Goal: Obtain resource: Download file/media

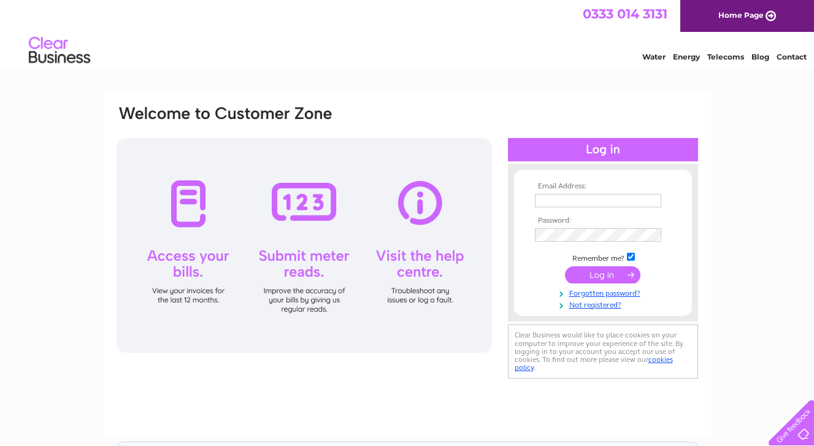
type input "murray@hendersonreedmakers.com"
click at [604, 276] on input "submit" at bounding box center [602, 274] width 75 height 17
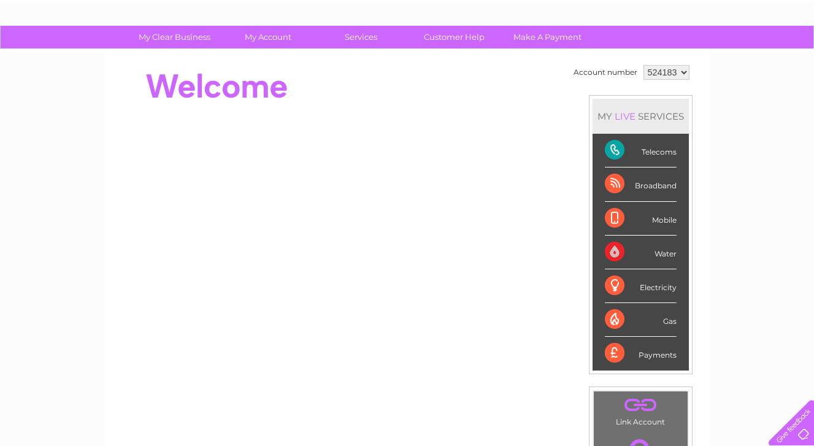
scroll to position [67, 0]
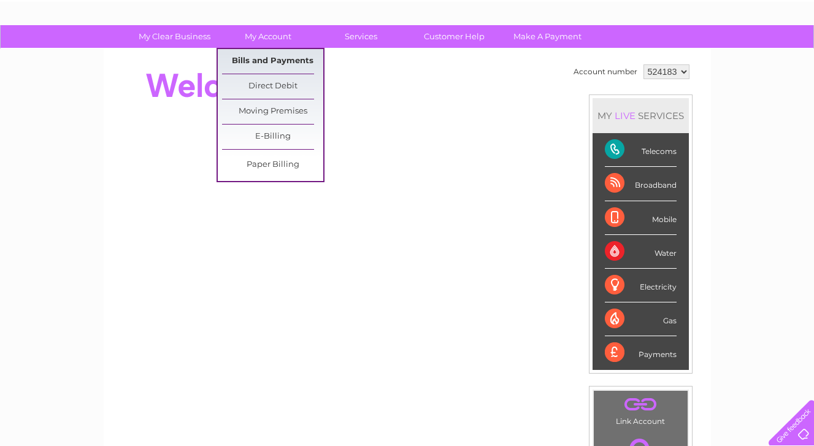
click at [270, 58] on link "Bills and Payments" at bounding box center [272, 61] width 101 height 25
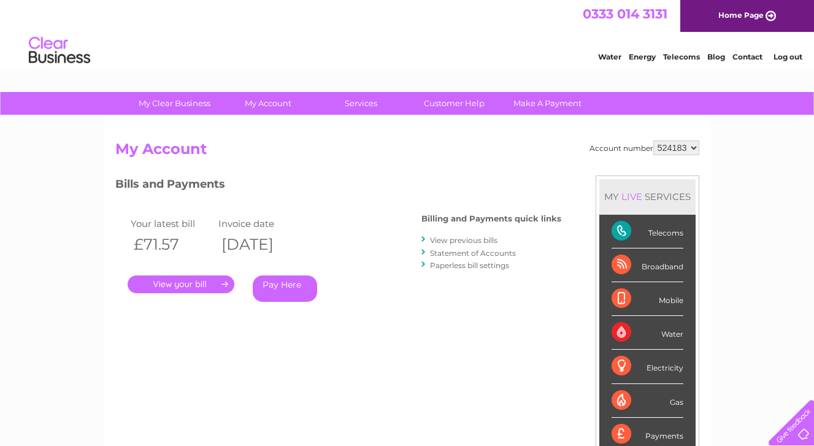
click at [191, 282] on link "." at bounding box center [181, 285] width 107 height 18
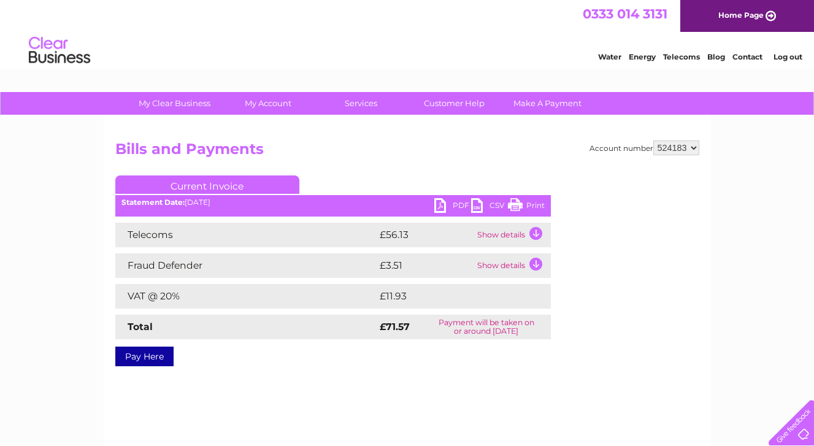
click at [502, 234] on td "Show details" at bounding box center [512, 235] width 77 height 25
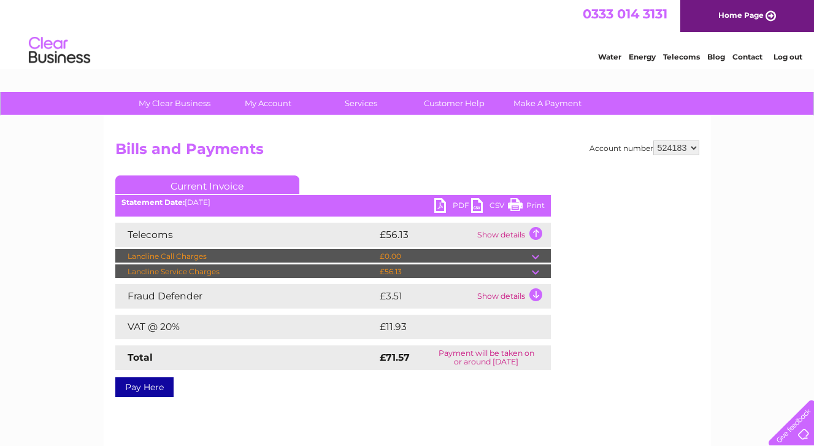
click at [715, 320] on div "My Clear Business Login Details My Details My Preferences Link Account My Accou…" at bounding box center [407, 380] width 814 height 577
click at [39, 220] on div "My Clear Business Login Details My Details My Preferences Link Account My Accou…" at bounding box center [407, 380] width 814 height 577
click at [224, 185] on link "Current Invoice" at bounding box center [207, 184] width 184 height 18
click at [734, 12] on link "Home Page" at bounding box center [747, 16] width 134 height 32
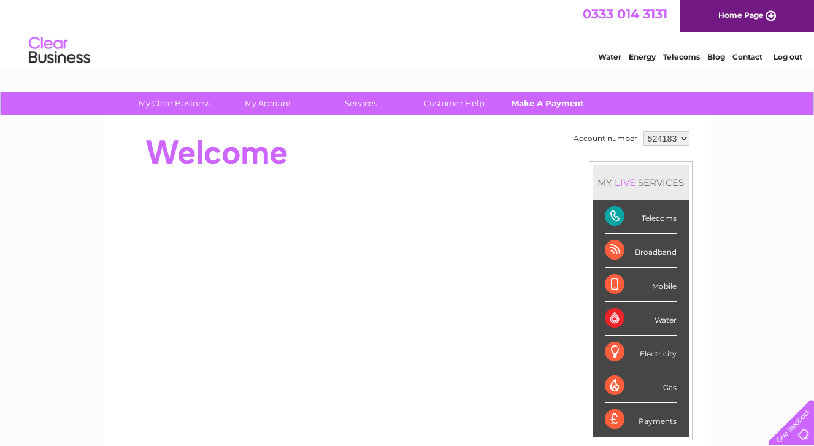
click at [538, 100] on link "Make A Payment" at bounding box center [547, 103] width 101 height 23
click at [536, 101] on link "Make A Payment" at bounding box center [547, 103] width 101 height 23
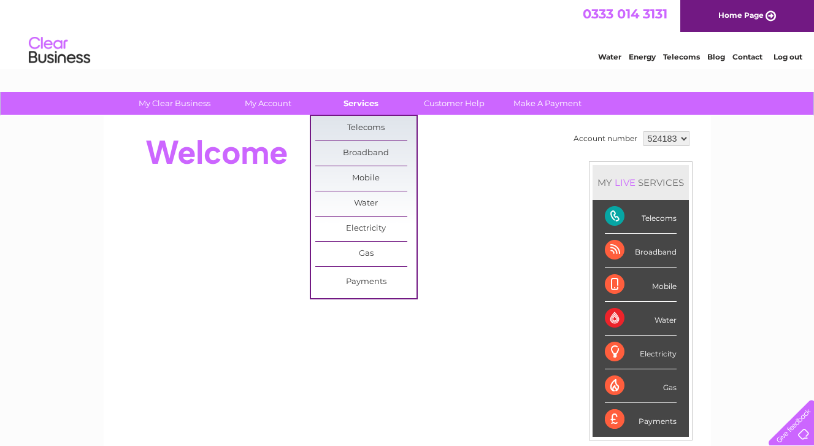
click at [372, 102] on link "Services" at bounding box center [360, 103] width 101 height 23
click at [368, 279] on link "Payments" at bounding box center [365, 282] width 101 height 25
click at [370, 278] on link "Payments" at bounding box center [365, 282] width 101 height 25
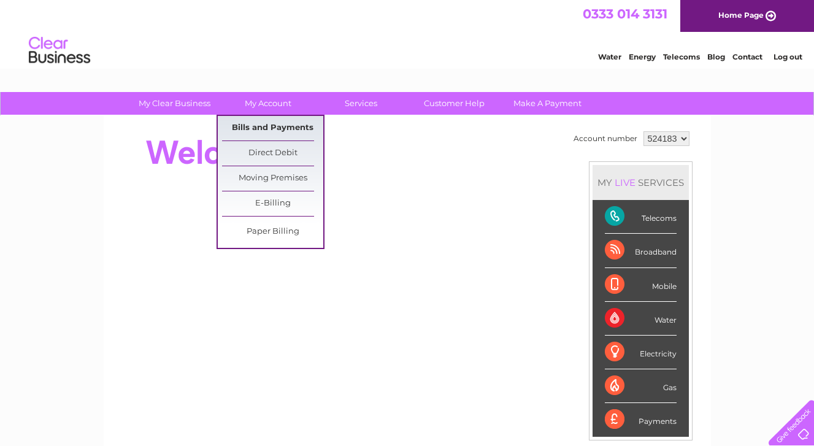
click at [264, 126] on link "Bills and Payments" at bounding box center [272, 128] width 101 height 25
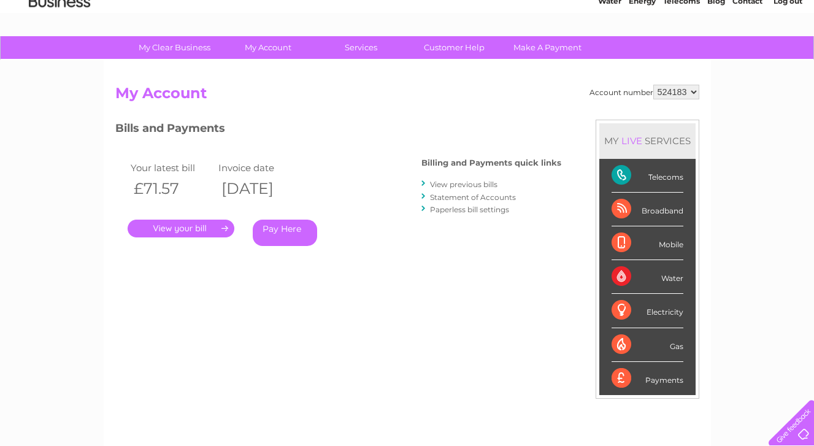
scroll to position [59, 0]
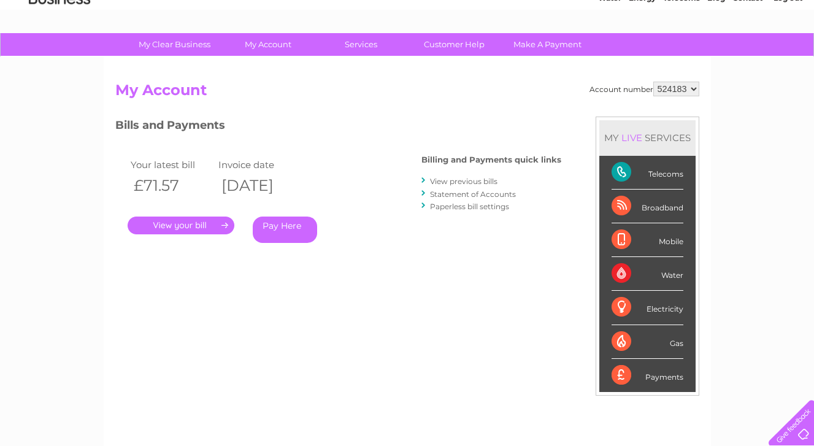
click at [461, 181] on link "View previous bills" at bounding box center [463, 181] width 67 height 9
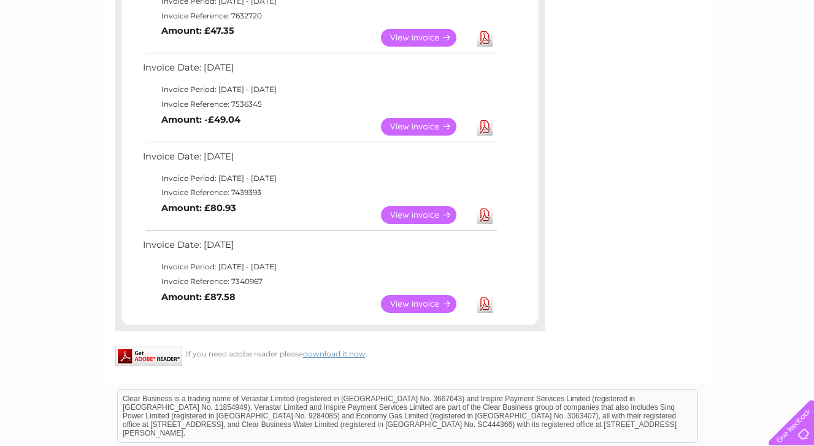
scroll to position [798, 0]
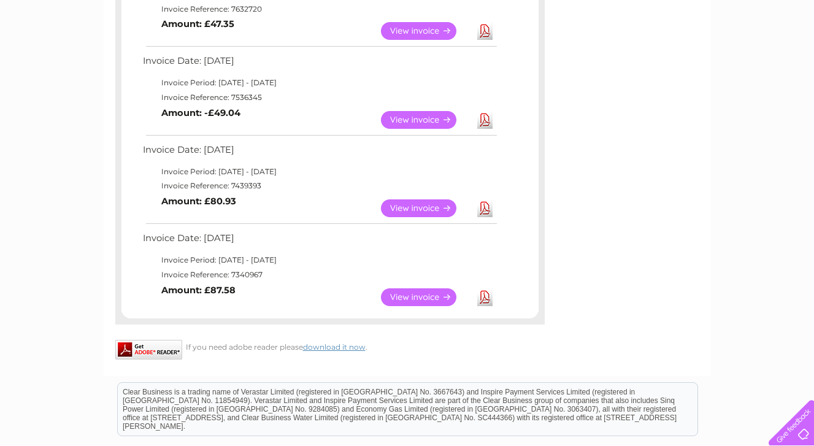
click at [417, 294] on link "View" at bounding box center [426, 297] width 90 height 18
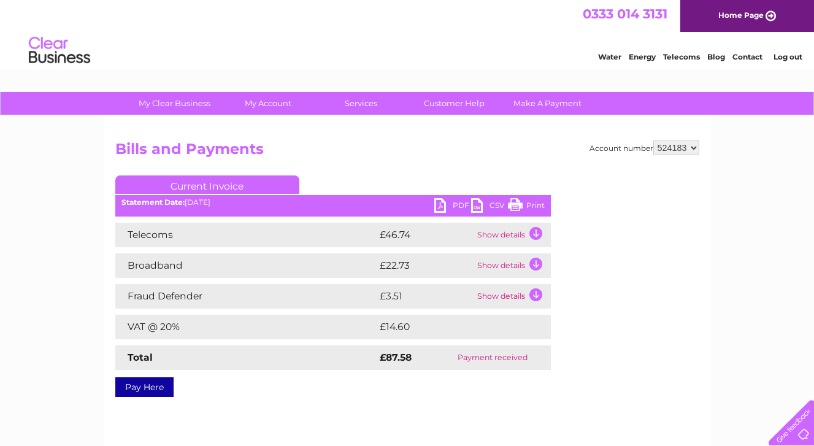
click at [518, 266] on td "Show details" at bounding box center [512, 265] width 77 height 25
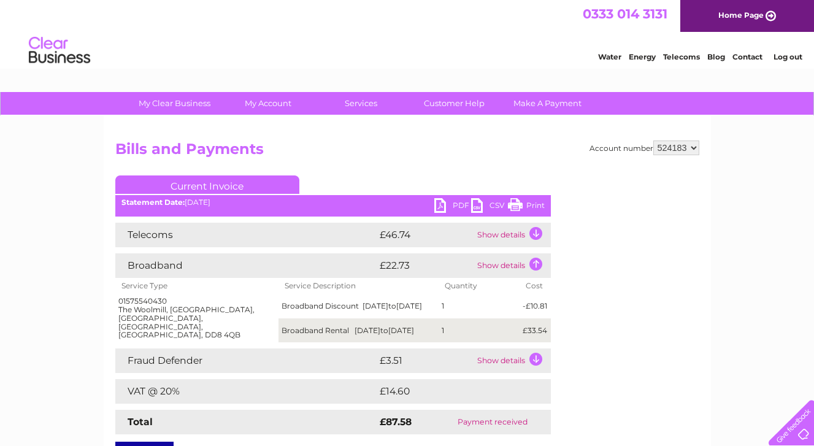
click at [55, 267] on div "My Clear Business Login Details My Details My Preferences Link Account My Accou…" at bounding box center [407, 385] width 814 height 587
click at [247, 204] on div "Statement Date: 10/01/2025" at bounding box center [333, 202] width 436 height 9
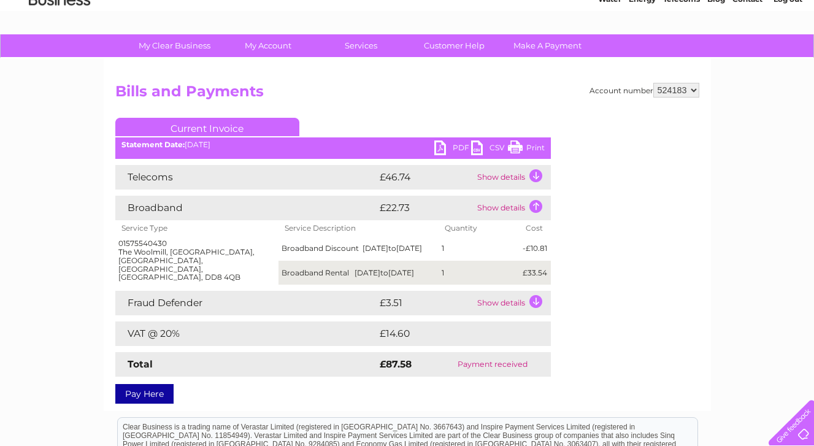
scroll to position [60, 0]
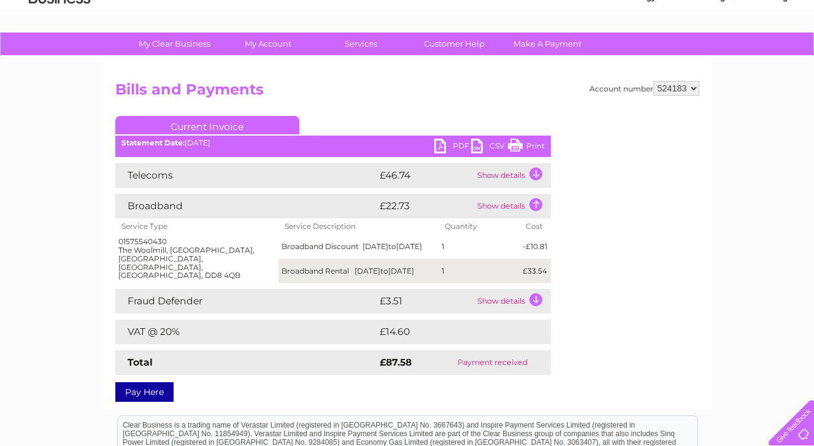
click at [483, 360] on td "Payment received" at bounding box center [492, 362] width 116 height 25
click at [497, 228] on th "Quantity" at bounding box center [480, 226] width 82 height 16
click at [499, 204] on td "Show details" at bounding box center [512, 206] width 77 height 25
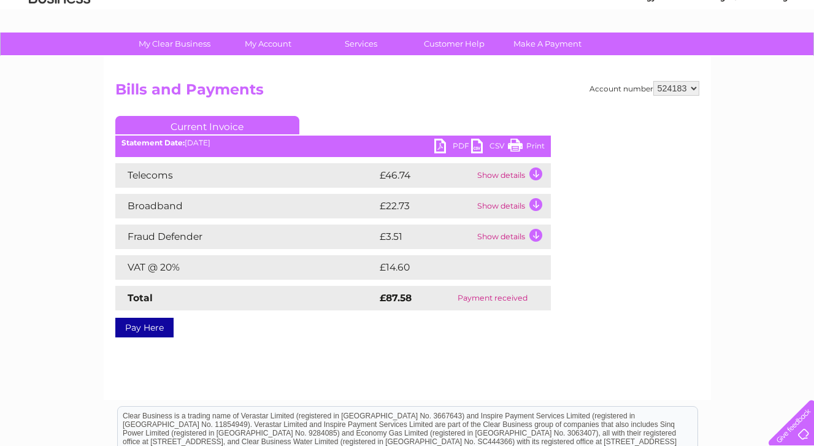
click at [506, 175] on td "Show details" at bounding box center [512, 175] width 77 height 25
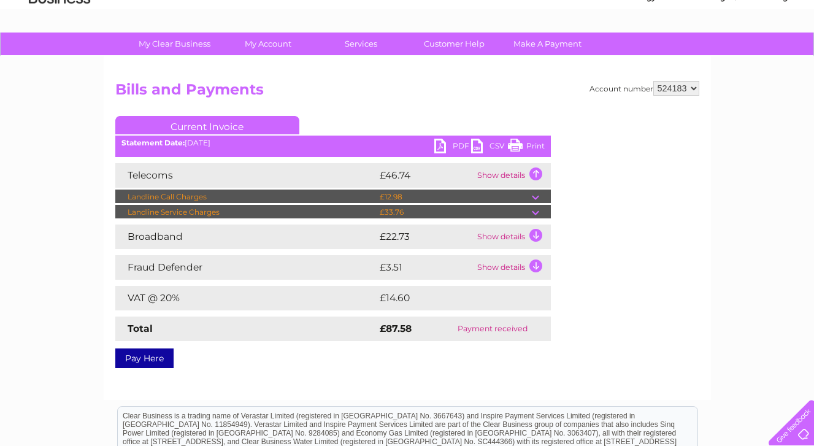
click at [490, 174] on td "Show details" at bounding box center [512, 175] width 77 height 25
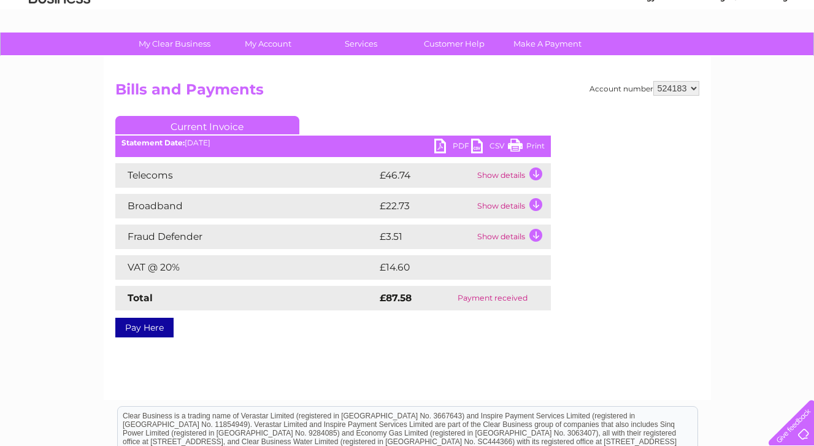
scroll to position [0, 0]
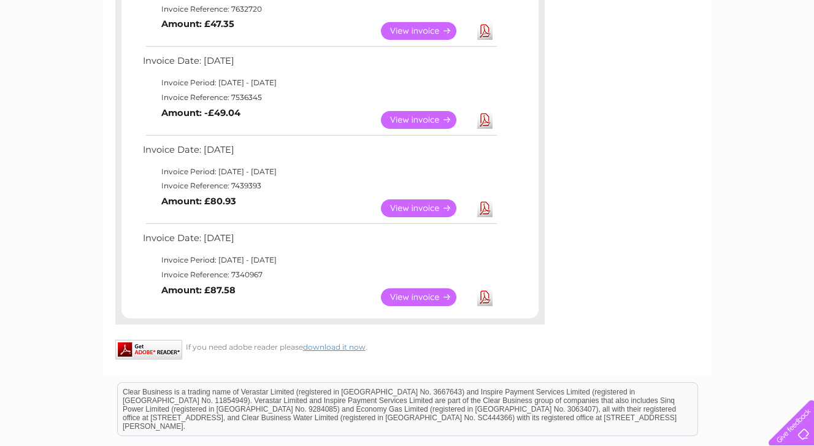
click at [426, 206] on link "View" at bounding box center [426, 208] width 90 height 18
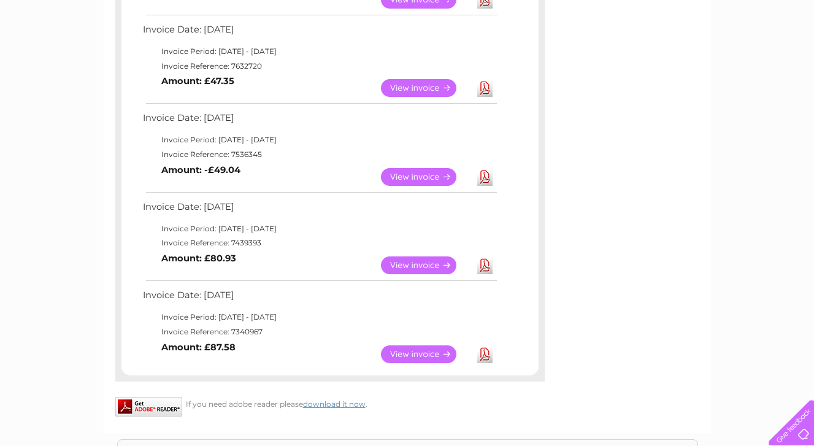
scroll to position [737, 0]
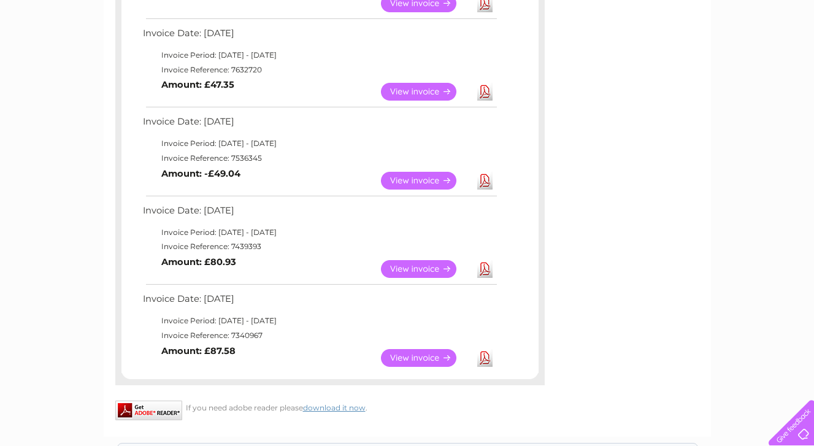
click at [434, 179] on link "View" at bounding box center [426, 181] width 90 height 18
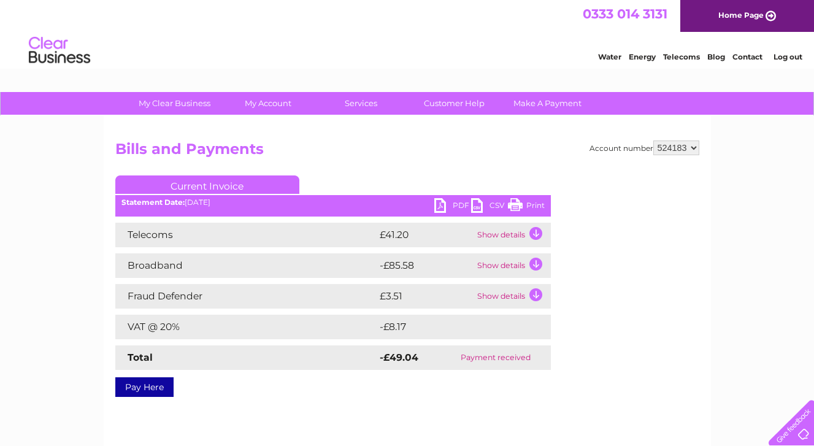
click at [509, 263] on td "Show details" at bounding box center [512, 265] width 77 height 25
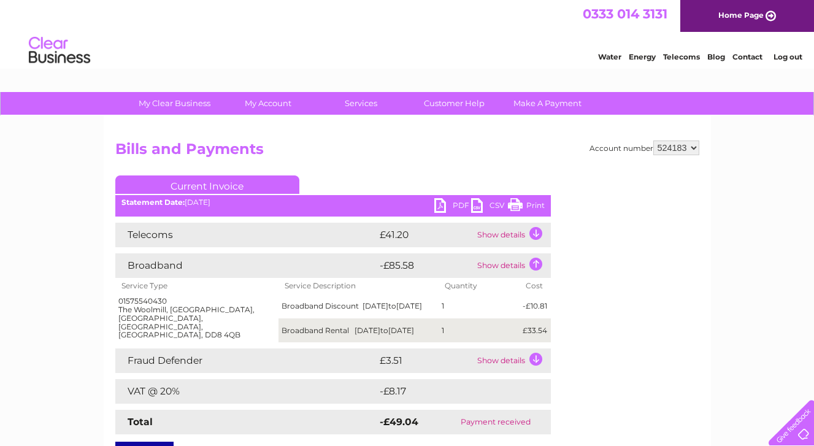
click at [517, 264] on td "Show details" at bounding box center [512, 265] width 77 height 25
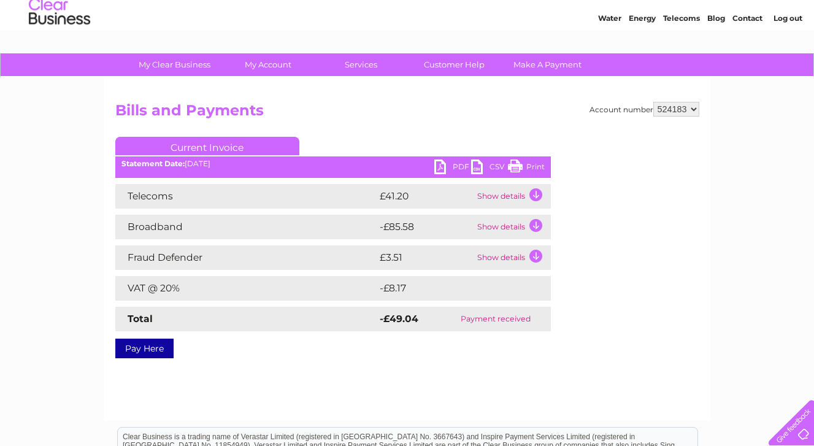
scroll to position [39, 0]
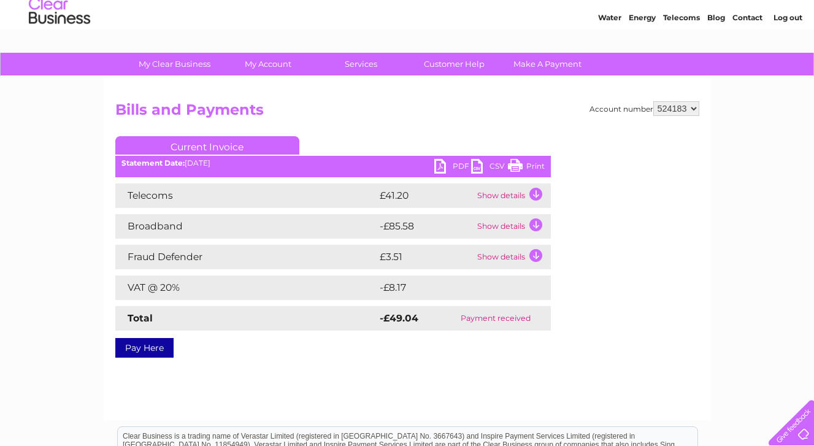
click at [439, 165] on link "PDF" at bounding box center [452, 168] width 37 height 18
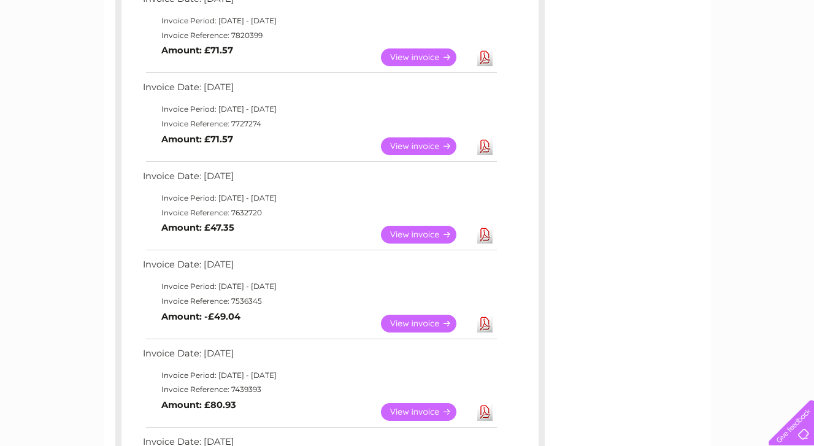
scroll to position [590, 0]
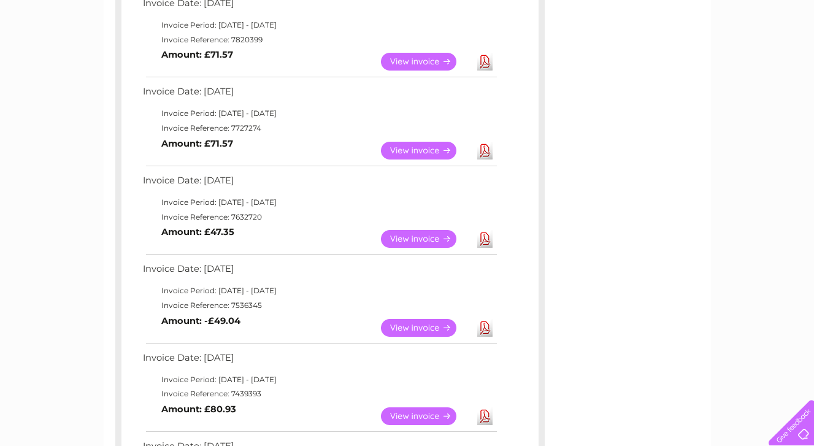
click at [412, 237] on link "View" at bounding box center [426, 239] width 90 height 18
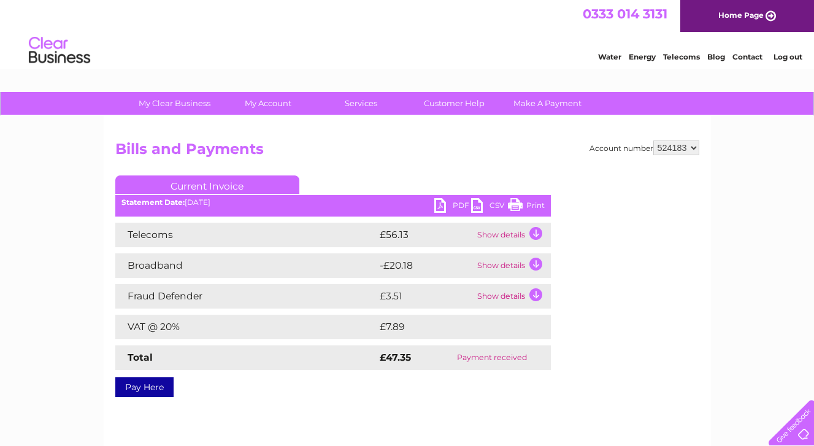
click at [498, 265] on td "Show details" at bounding box center [512, 265] width 77 height 25
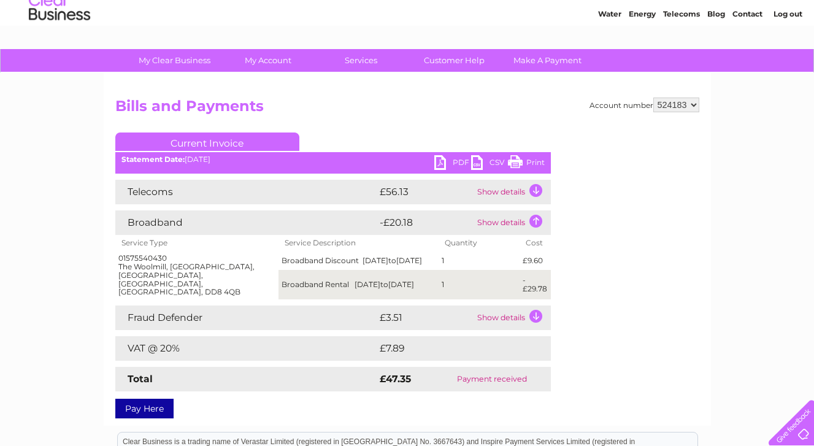
scroll to position [47, 0]
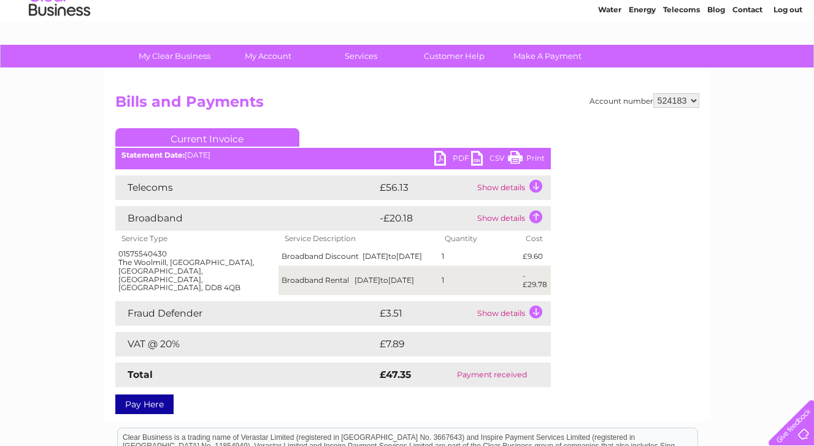
click at [509, 218] on td "Show details" at bounding box center [512, 218] width 77 height 25
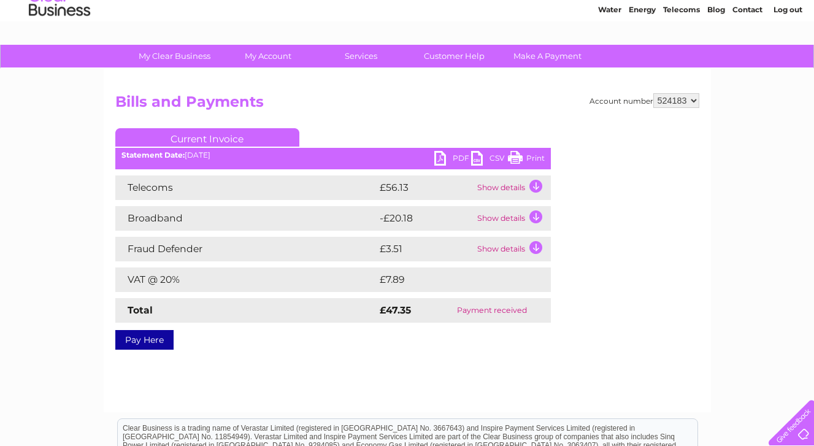
click at [456, 155] on link "PDF" at bounding box center [452, 160] width 37 height 18
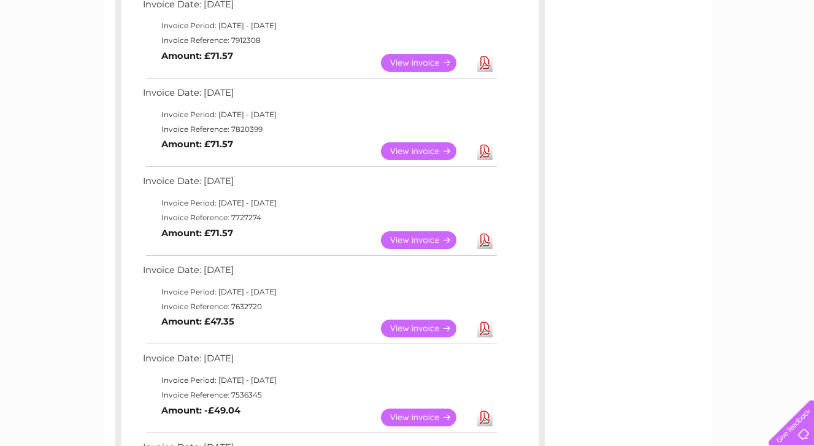
scroll to position [498, 0]
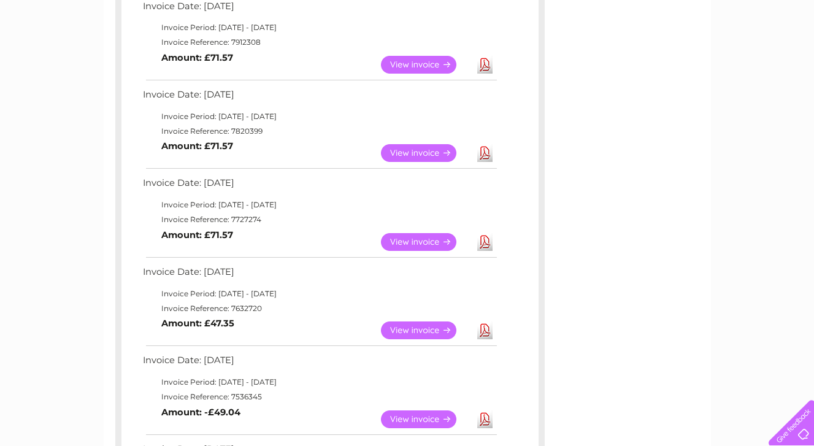
click at [426, 241] on link "View" at bounding box center [426, 242] width 90 height 18
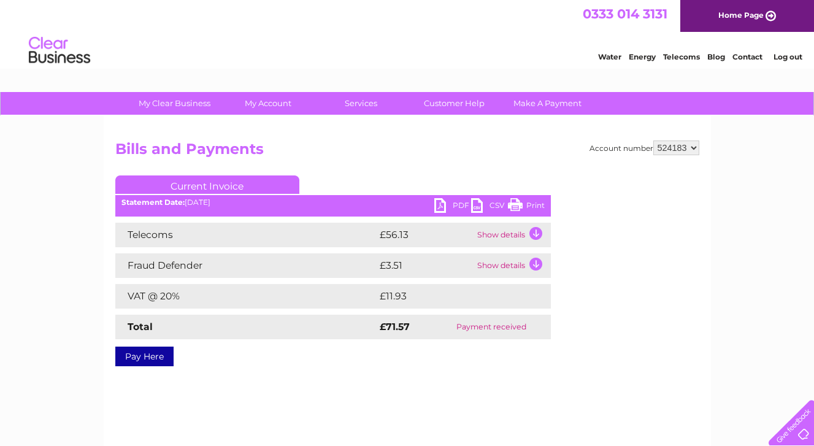
click at [504, 231] on td "Show details" at bounding box center [512, 235] width 77 height 25
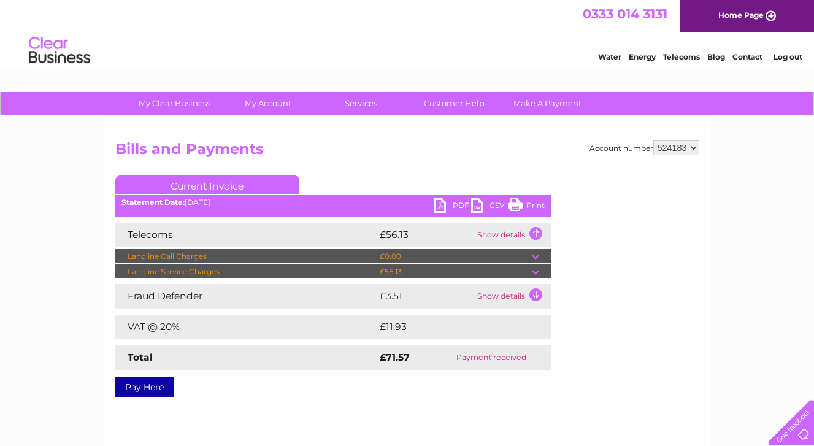
click at [40, 279] on div "My Clear Business Login Details My Details My Preferences Link Account My Accou…" at bounding box center [407, 380] width 814 height 577
click at [503, 233] on td "Show details" at bounding box center [512, 235] width 77 height 25
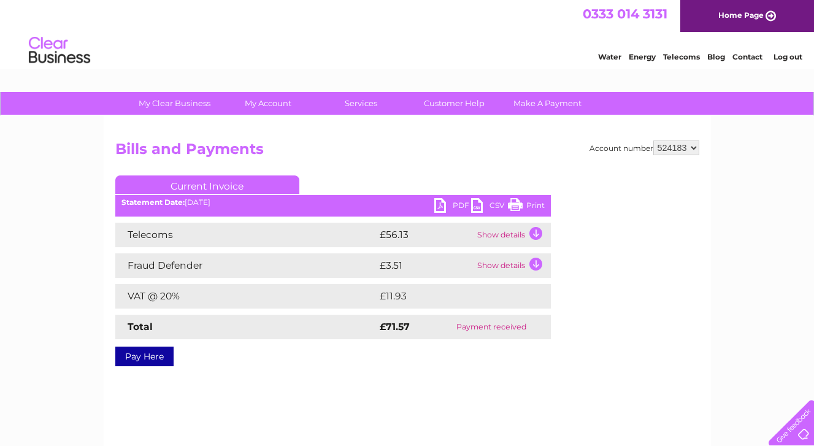
click at [443, 206] on link "PDF" at bounding box center [452, 207] width 37 height 18
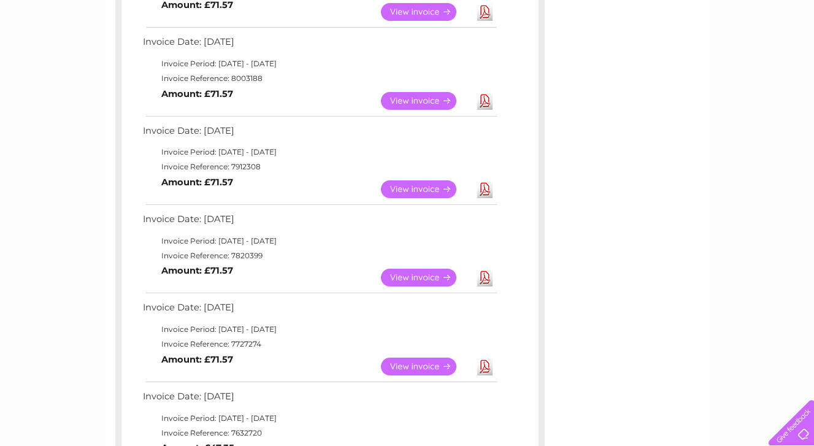
scroll to position [369, 0]
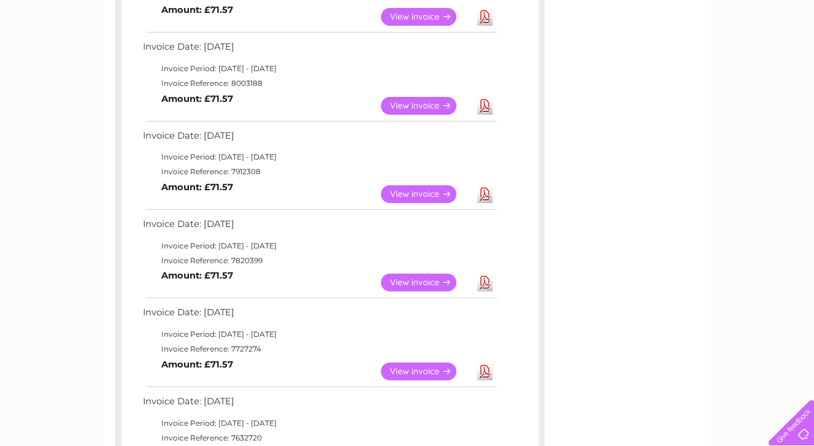
click at [416, 282] on link "View" at bounding box center [426, 283] width 90 height 18
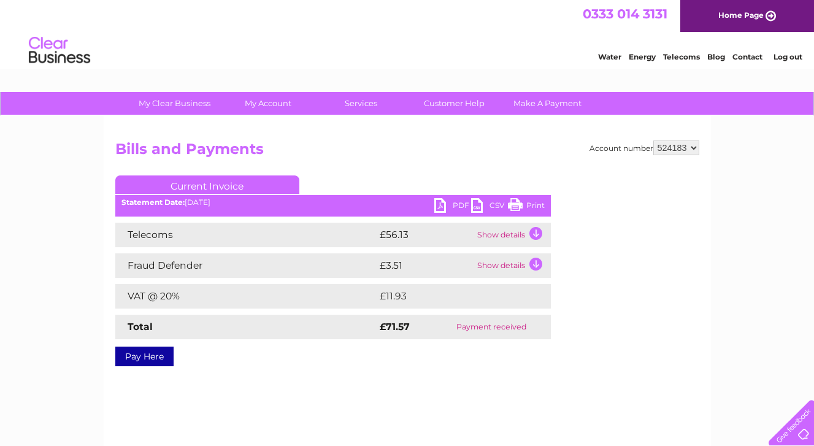
click at [495, 237] on td "Show details" at bounding box center [512, 235] width 77 height 25
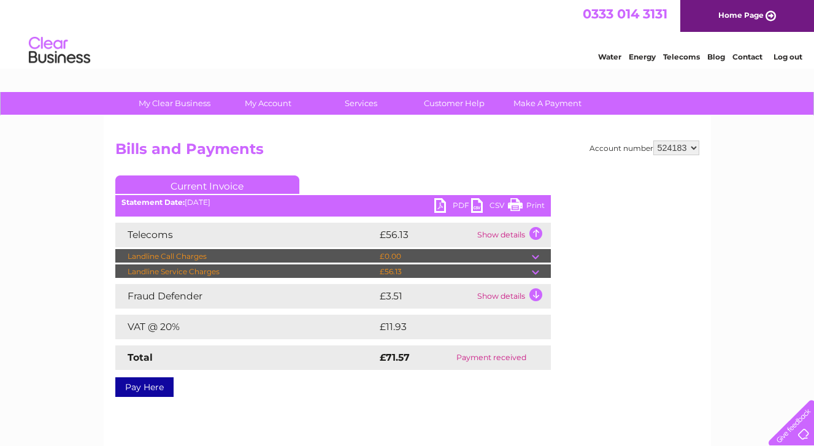
click at [79, 240] on div "My Clear Business Login Details My Details My Preferences Link Account My Accou…" at bounding box center [407, 380] width 814 height 577
click at [504, 234] on td "Show details" at bounding box center [512, 235] width 77 height 25
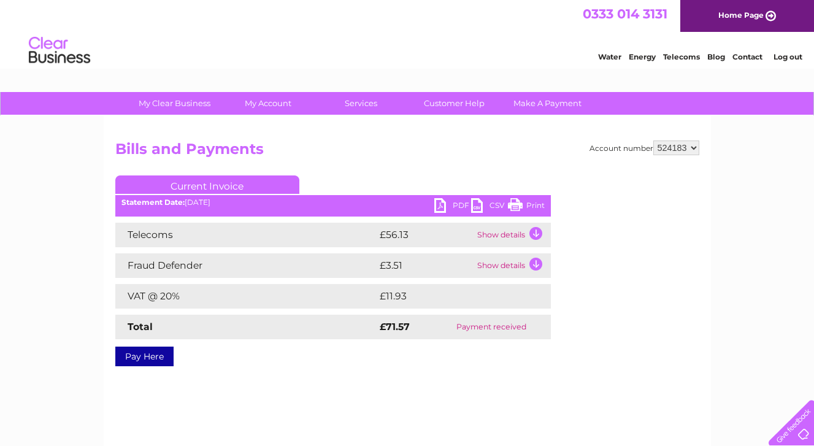
click at [447, 202] on link "PDF" at bounding box center [452, 207] width 37 height 18
click at [441, 207] on link "PDF" at bounding box center [452, 207] width 37 height 18
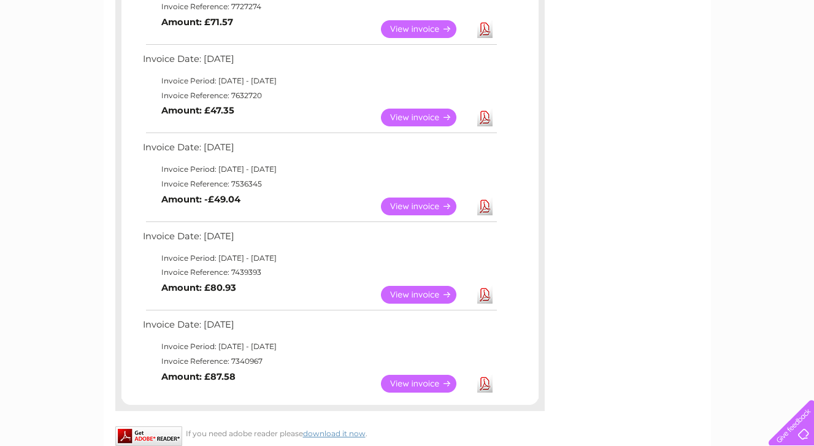
scroll to position [712, 0]
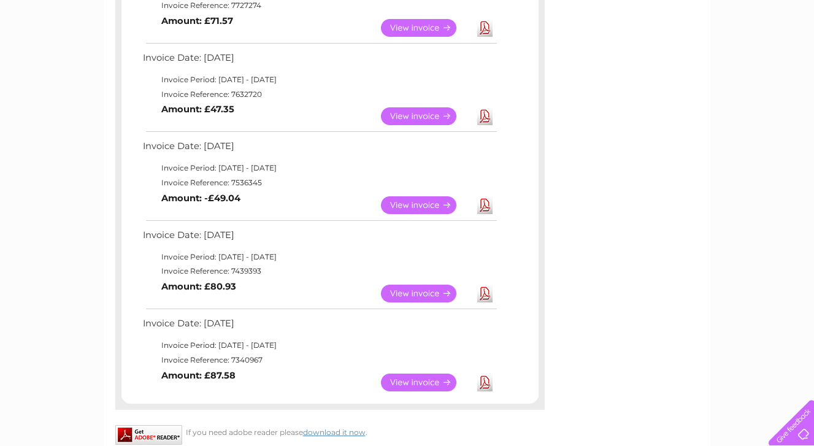
click at [419, 380] on link "View" at bounding box center [426, 383] width 90 height 18
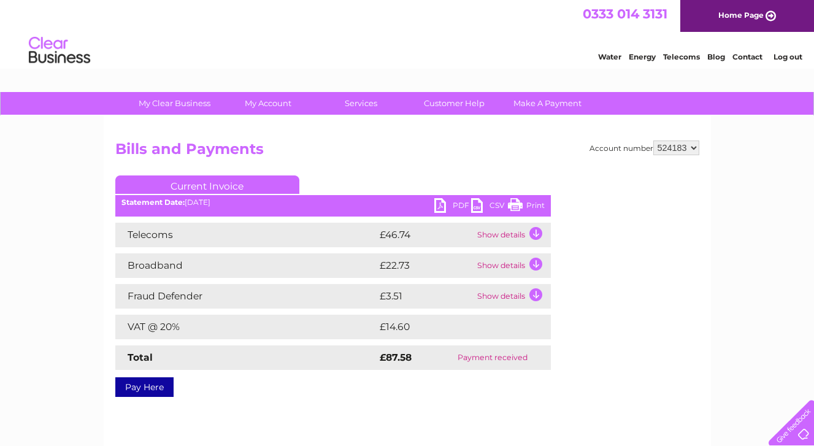
click at [501, 267] on td "Show details" at bounding box center [512, 265] width 77 height 25
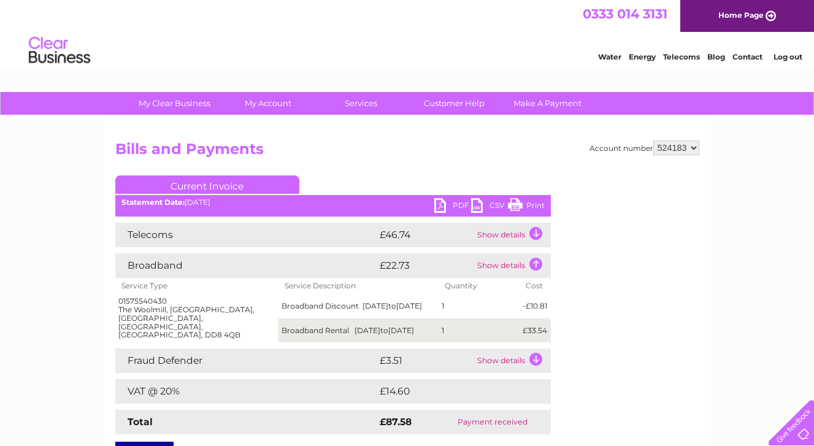
click at [501, 267] on td "Show details" at bounding box center [512, 265] width 77 height 25
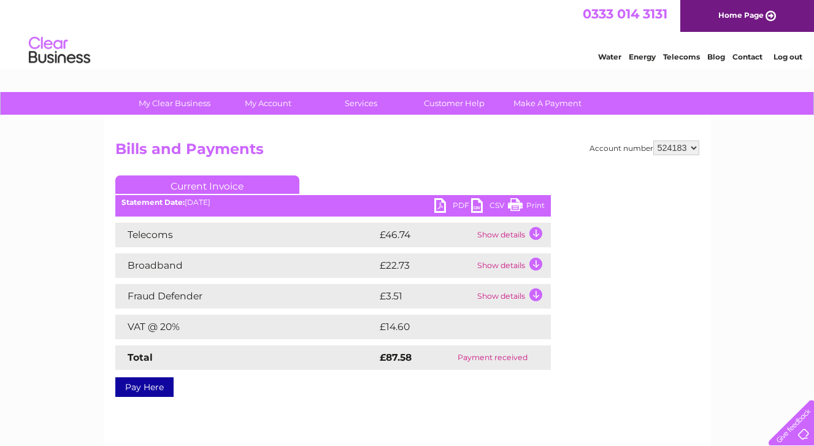
click at [449, 203] on link "PDF" at bounding box center [452, 207] width 37 height 18
click at [442, 201] on link "PDF" at bounding box center [452, 207] width 37 height 18
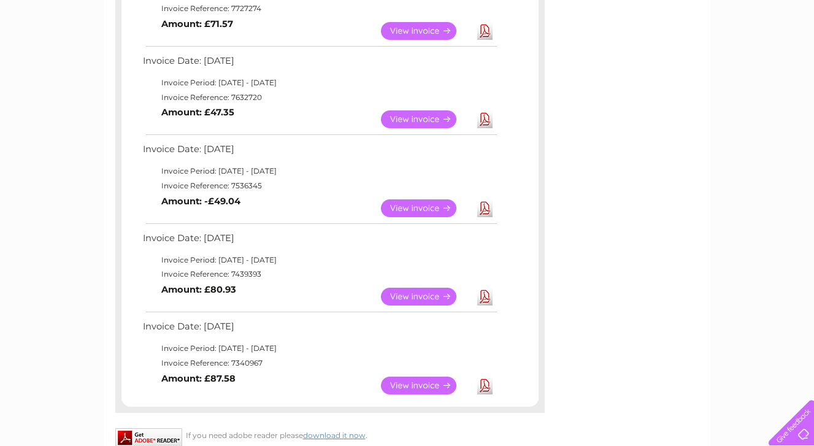
click at [430, 296] on link "View" at bounding box center [426, 297] width 90 height 18
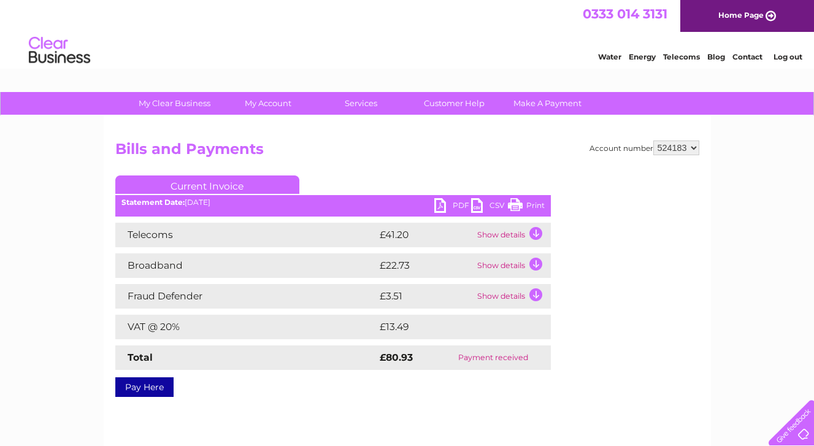
click at [442, 201] on link "PDF" at bounding box center [452, 207] width 37 height 18
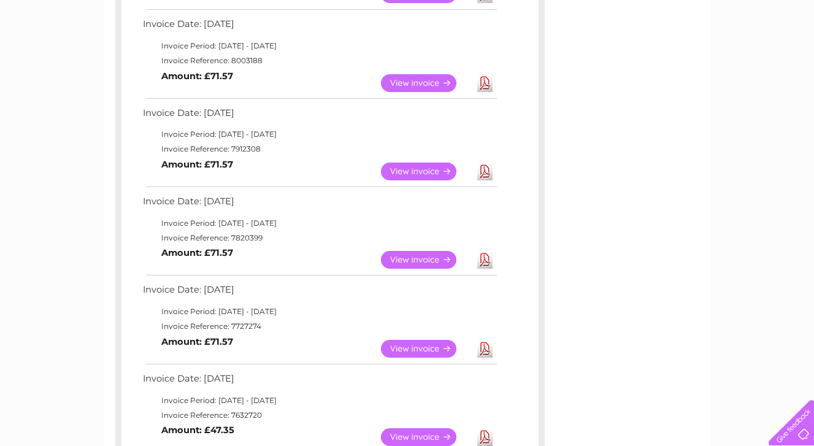
scroll to position [390, 0]
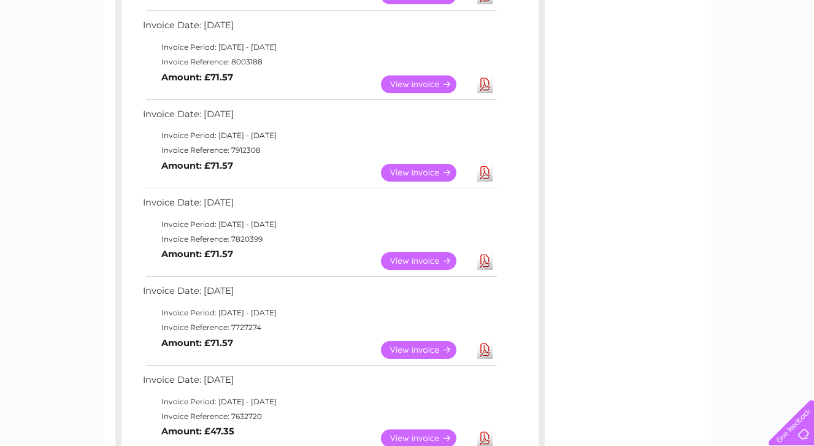
click at [416, 83] on link "View" at bounding box center [426, 84] width 90 height 18
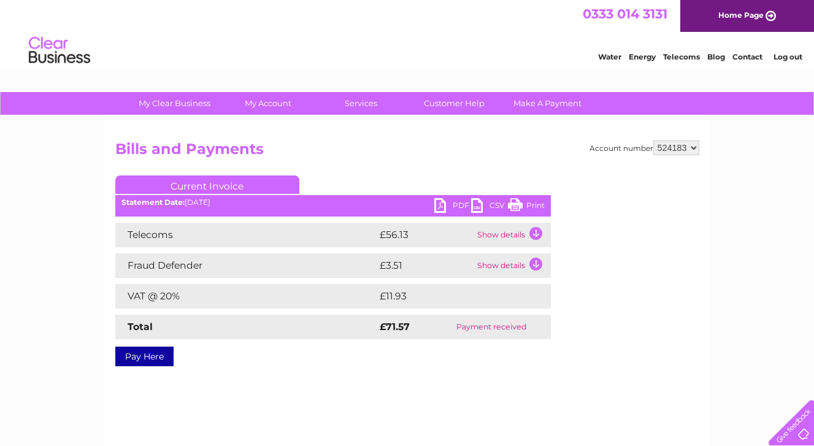
click at [453, 202] on link "PDF" at bounding box center [452, 207] width 37 height 18
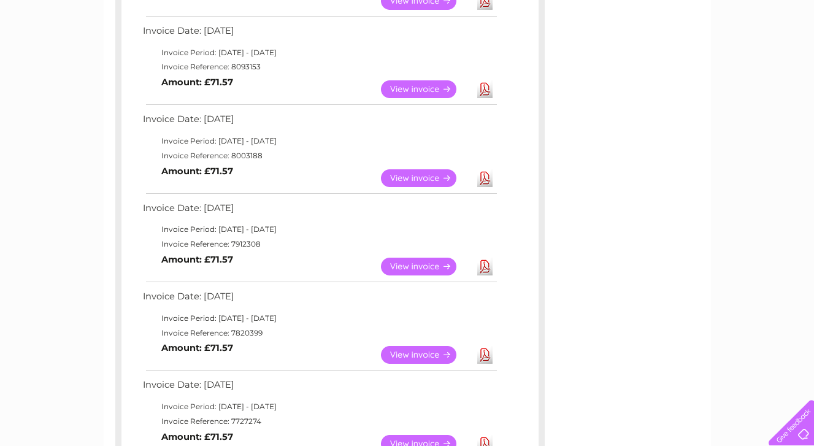
scroll to position [298, 0]
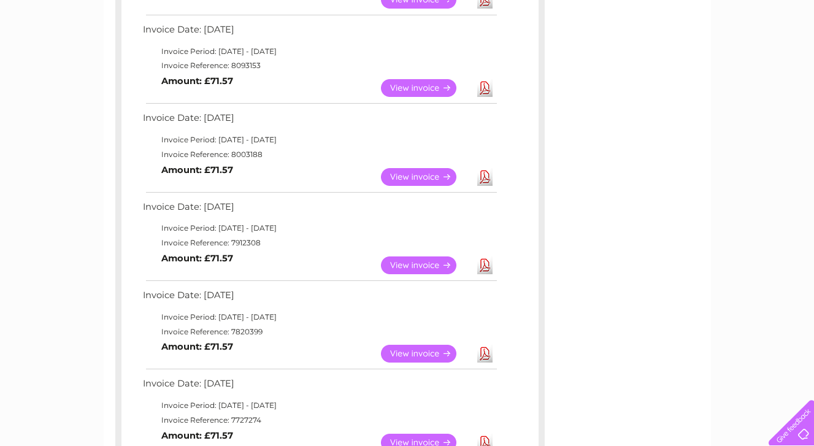
click at [402, 87] on link "View" at bounding box center [426, 88] width 90 height 18
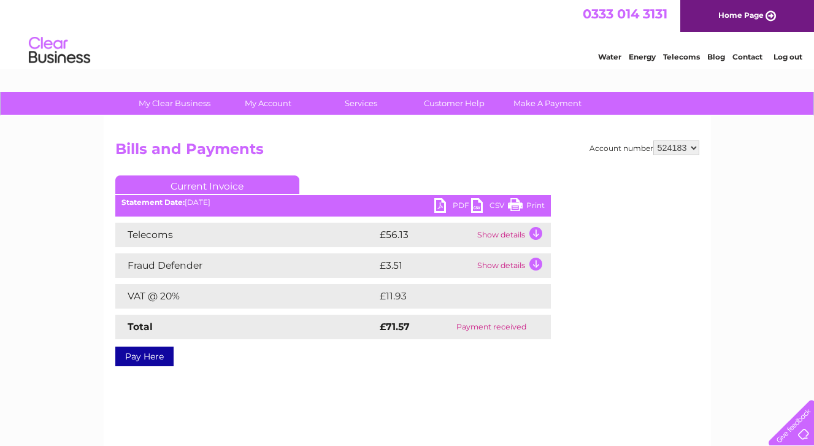
click at [445, 207] on link "PDF" at bounding box center [452, 207] width 37 height 18
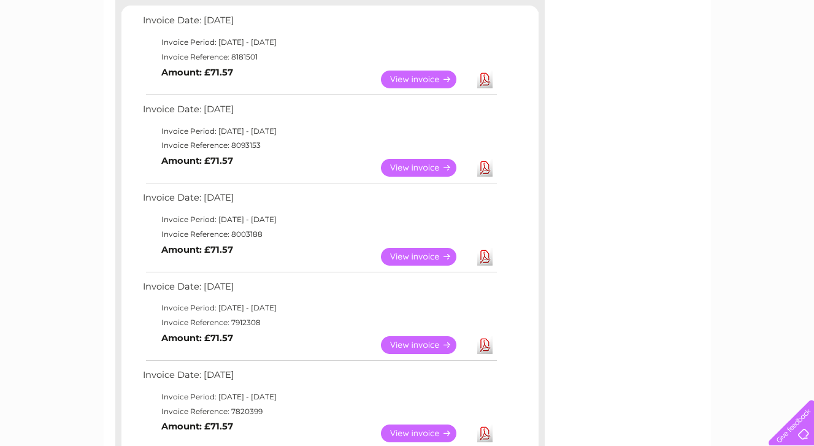
scroll to position [216, 0]
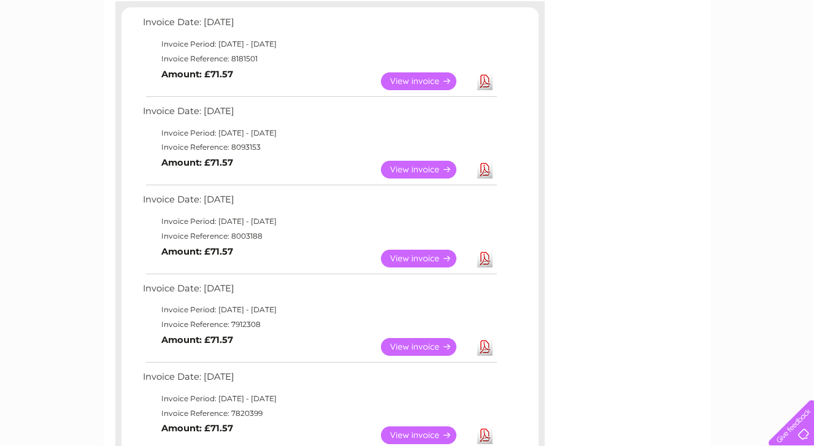
click at [421, 79] on link "View" at bounding box center [426, 81] width 90 height 18
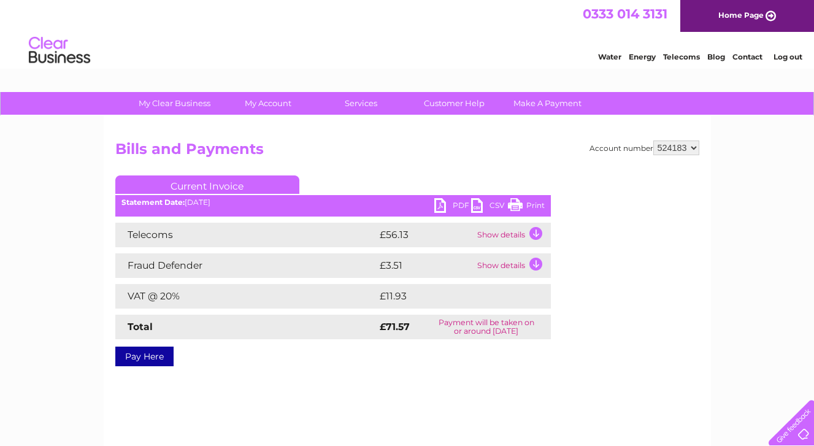
click at [447, 204] on link "PDF" at bounding box center [452, 207] width 37 height 18
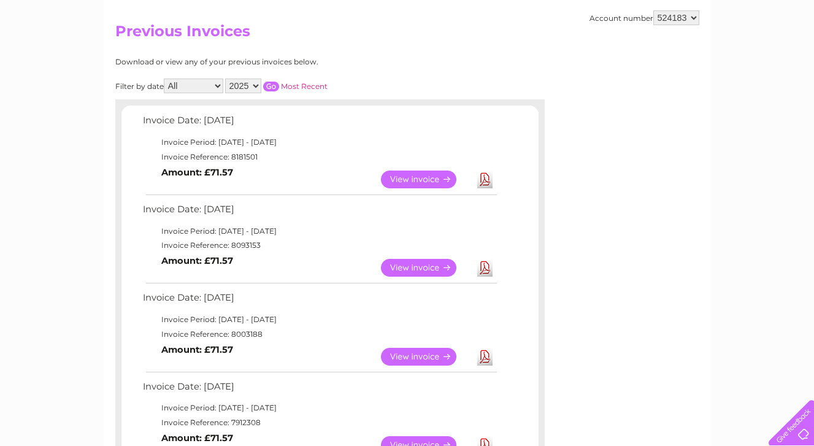
scroll to position [105, 0]
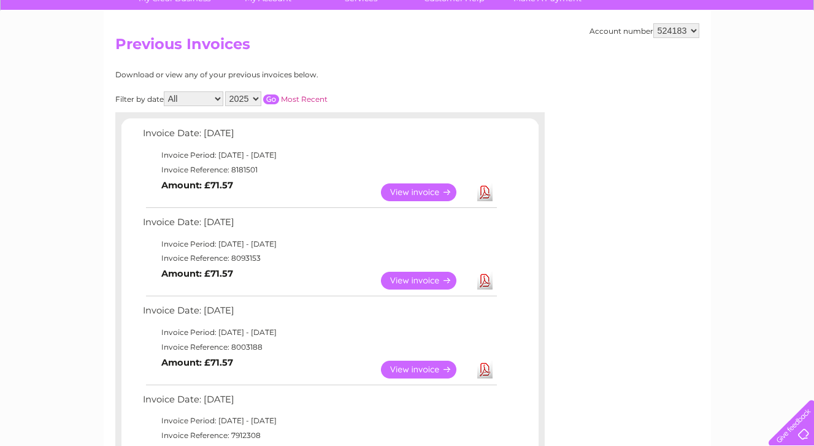
click at [256, 99] on select "2025 2024 2023 2022" at bounding box center [243, 98] width 36 height 15
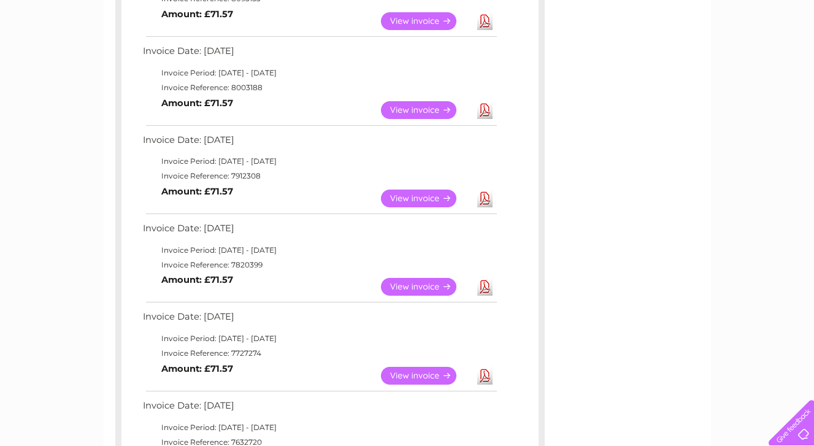
scroll to position [368, 0]
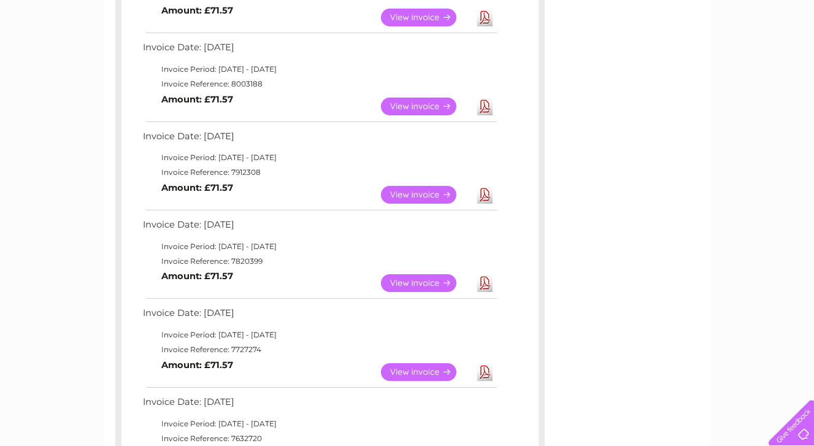
click at [410, 195] on link "View" at bounding box center [426, 195] width 90 height 18
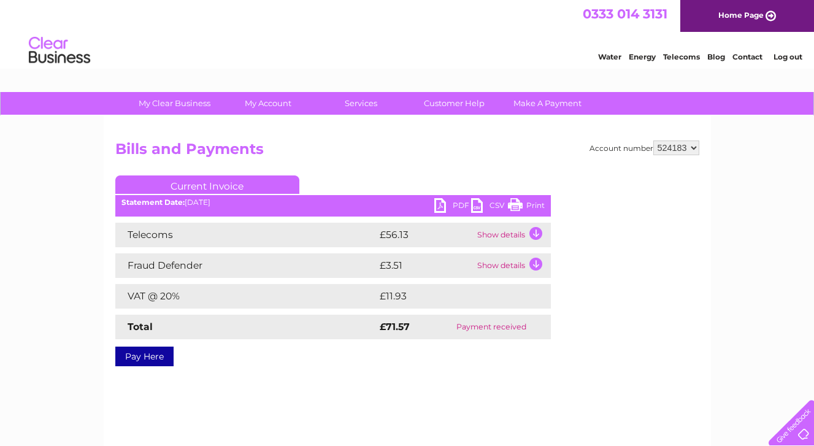
click at [441, 202] on link "PDF" at bounding box center [452, 207] width 37 height 18
click at [25, 287] on div "My Clear Business Login Details My Details My Preferences Link Account My Accou…" at bounding box center [407, 380] width 814 height 577
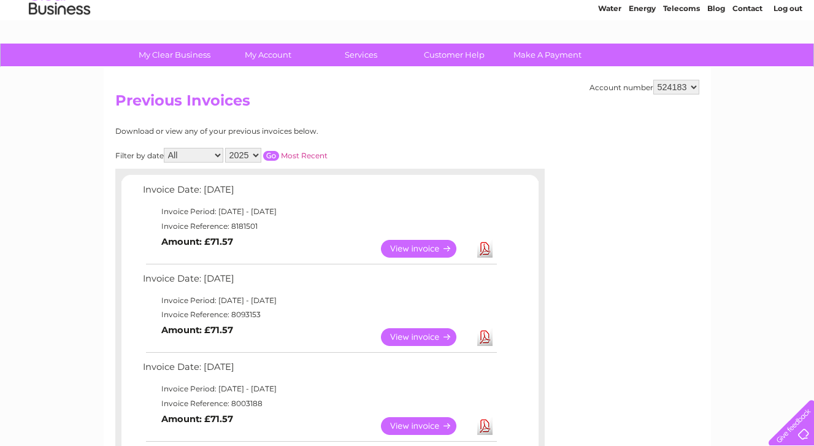
scroll to position [50, 0]
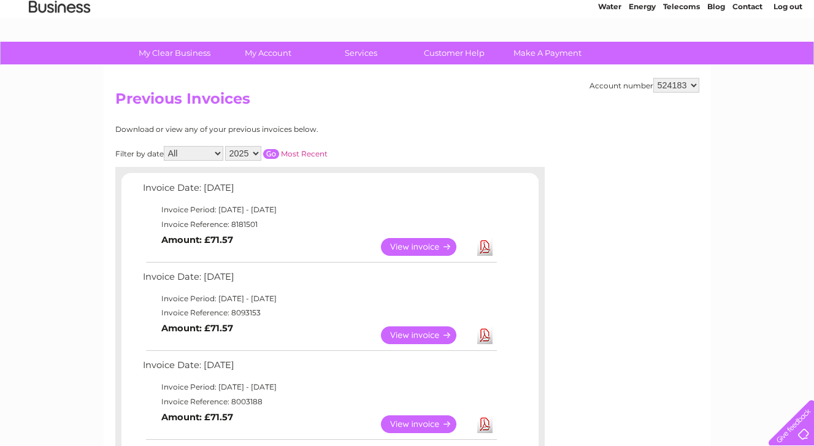
click at [257, 153] on select "2025 2024 2023 2022" at bounding box center [243, 153] width 36 height 15
select select "2024"
click at [226, 146] on select "2025 2024 2023 2022" at bounding box center [243, 153] width 36 height 15
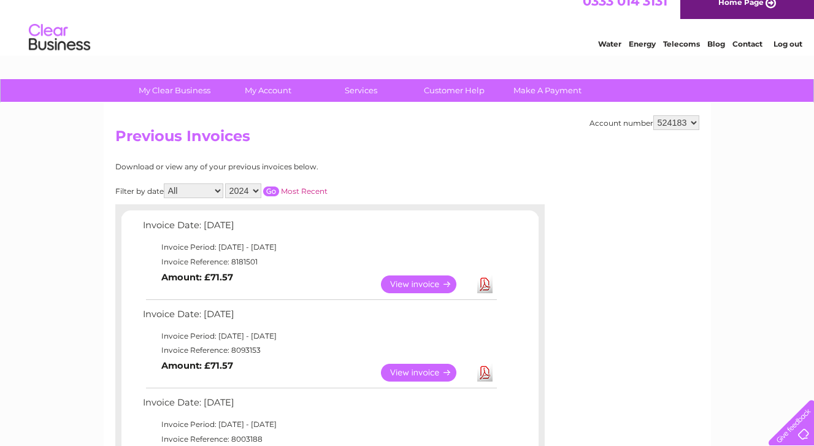
scroll to position [0, 0]
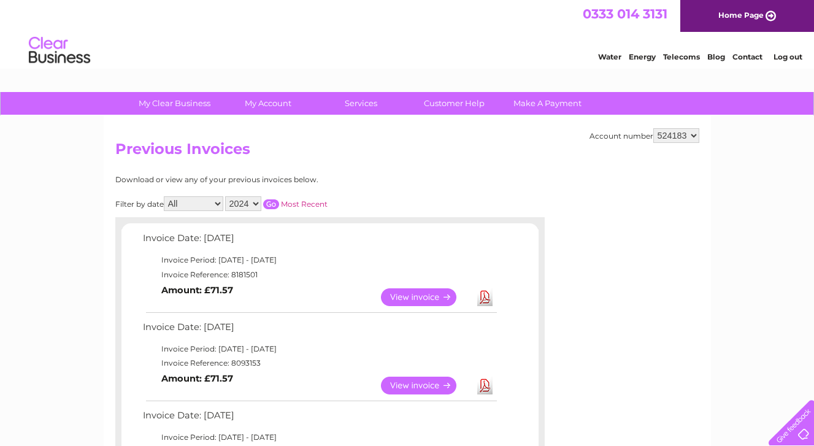
click at [272, 204] on input "button" at bounding box center [271, 204] width 16 height 10
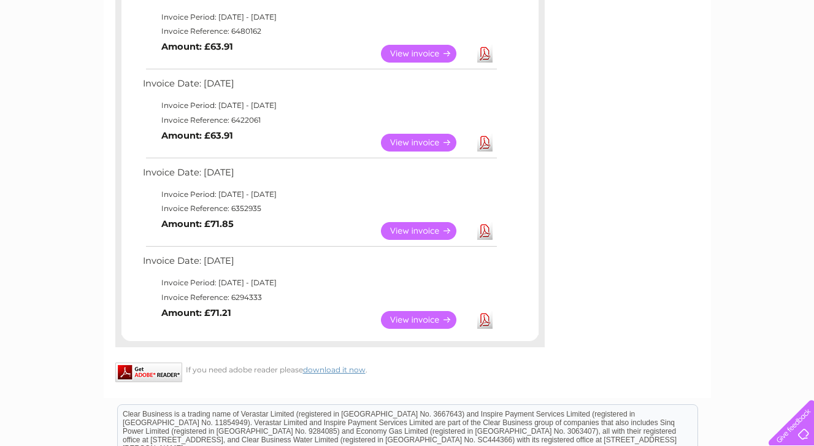
scroll to position [950, 0]
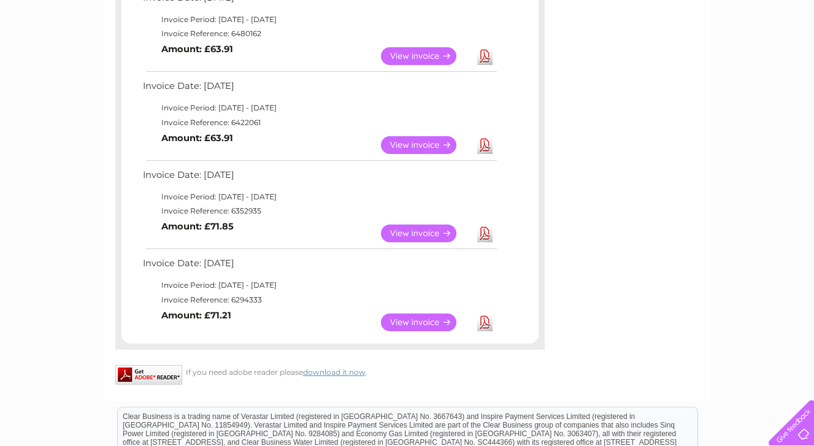
click at [413, 319] on link "View" at bounding box center [426, 323] width 90 height 18
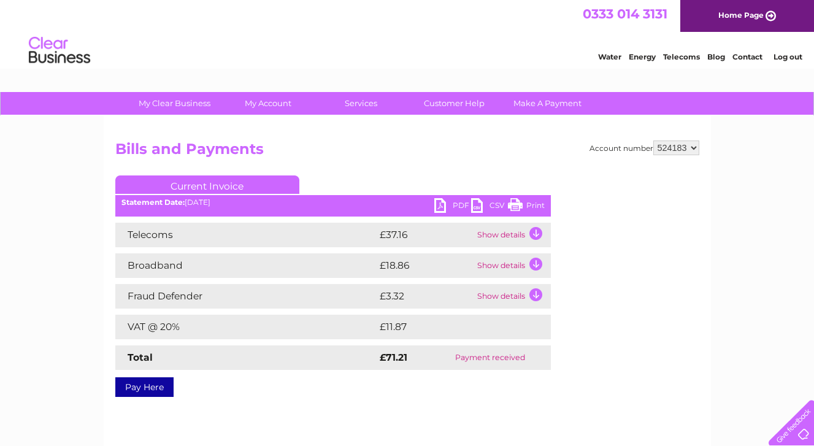
click at [495, 231] on td "Show details" at bounding box center [512, 235] width 77 height 25
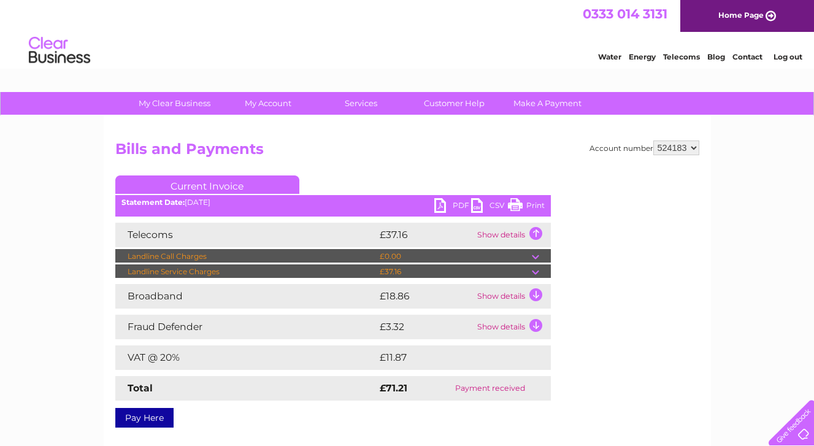
click at [493, 233] on td "Show details" at bounding box center [512, 235] width 77 height 25
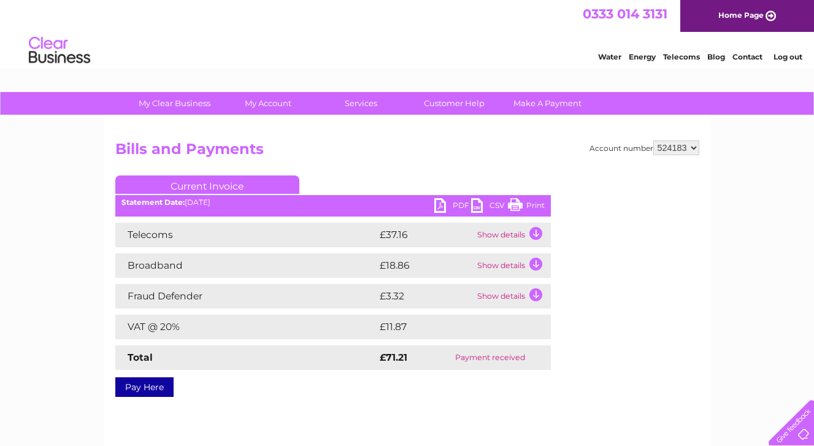
click at [501, 268] on td "Show details" at bounding box center [512, 265] width 77 height 25
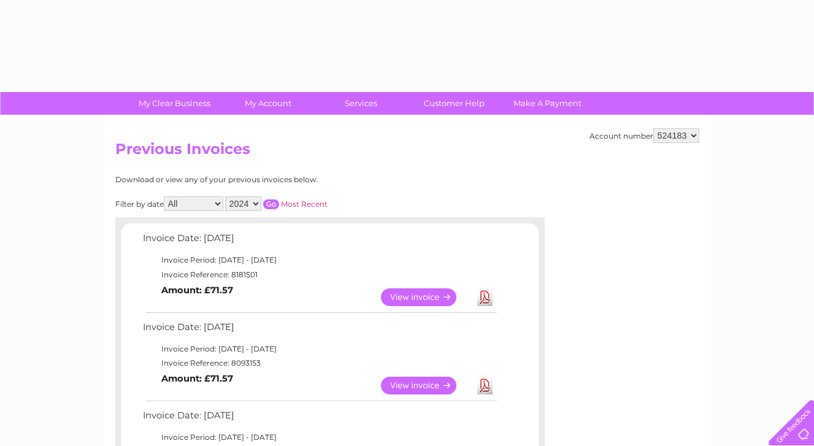
select select "2024"
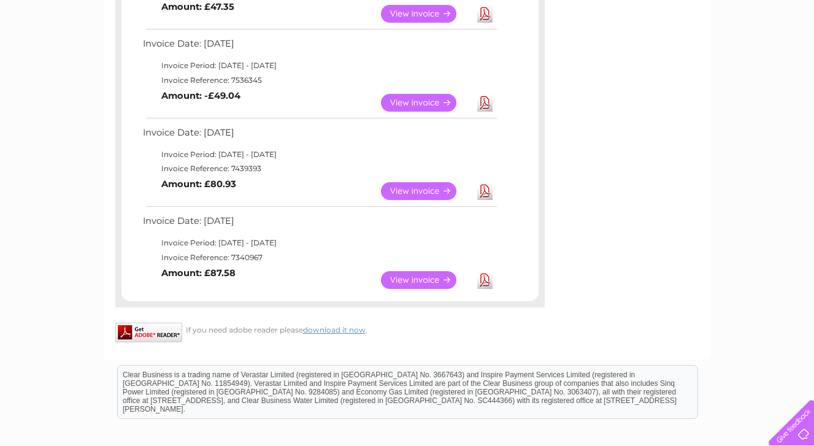
scroll to position [811, 0]
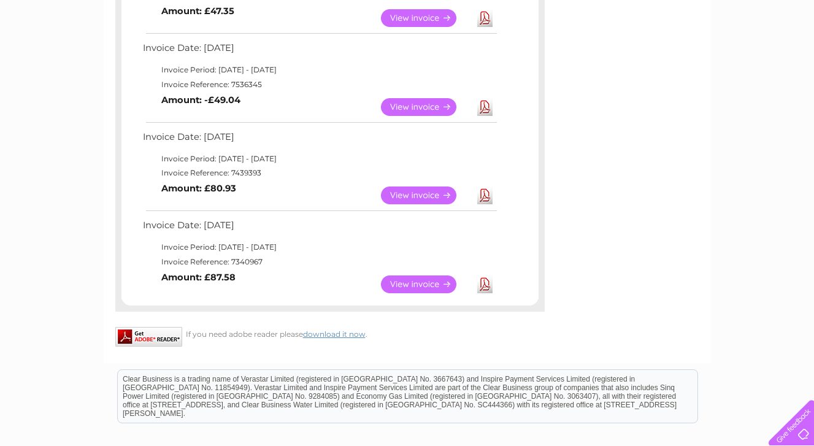
click at [412, 283] on link "View" at bounding box center [426, 285] width 90 height 18
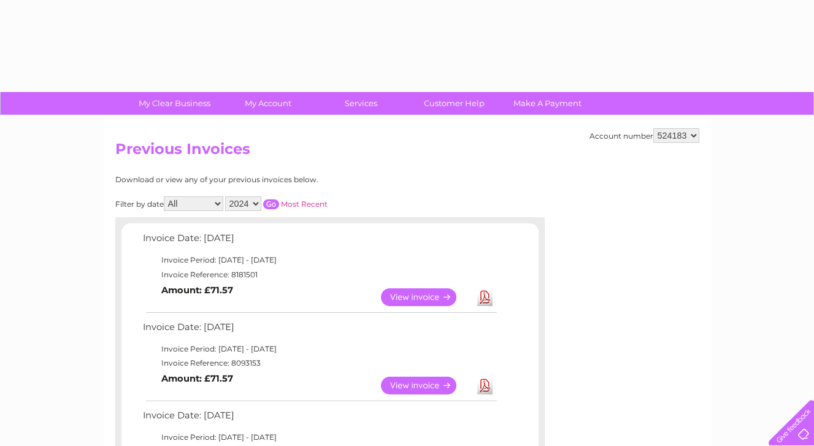
select select "2024"
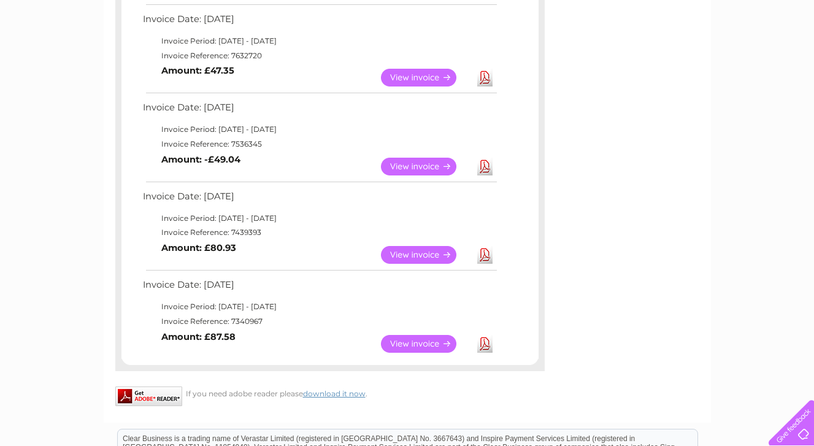
scroll to position [750, 0]
click at [421, 254] on link "View" at bounding box center [426, 256] width 90 height 18
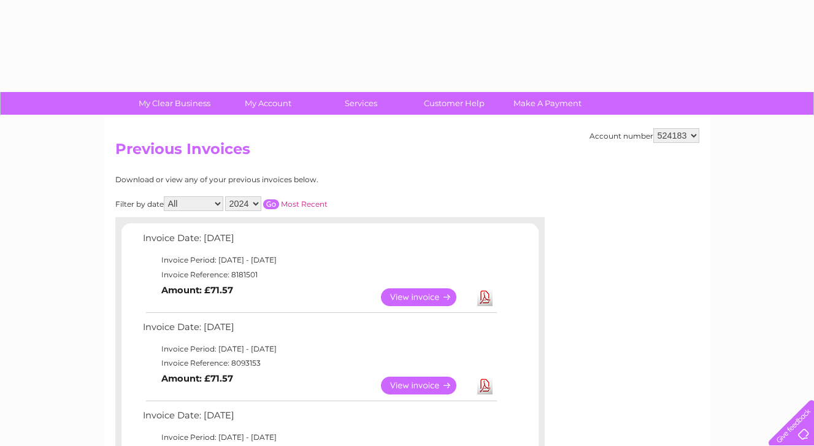
select select "2024"
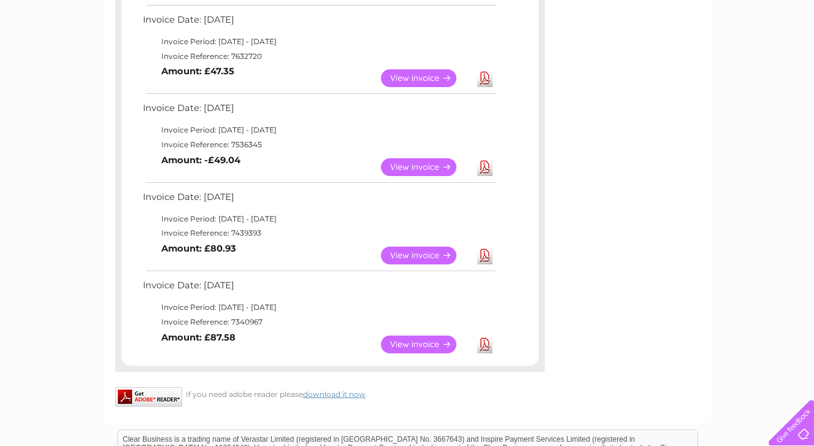
click at [420, 168] on link "View" at bounding box center [426, 167] width 90 height 18
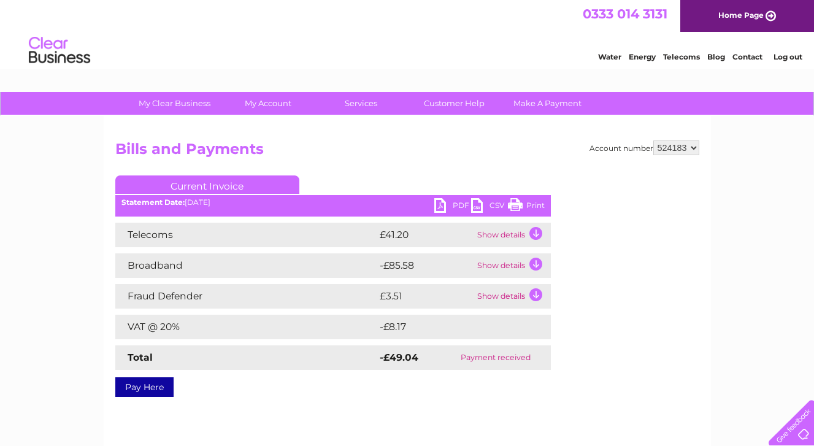
click at [506, 266] on td "Show details" at bounding box center [512, 265] width 77 height 25
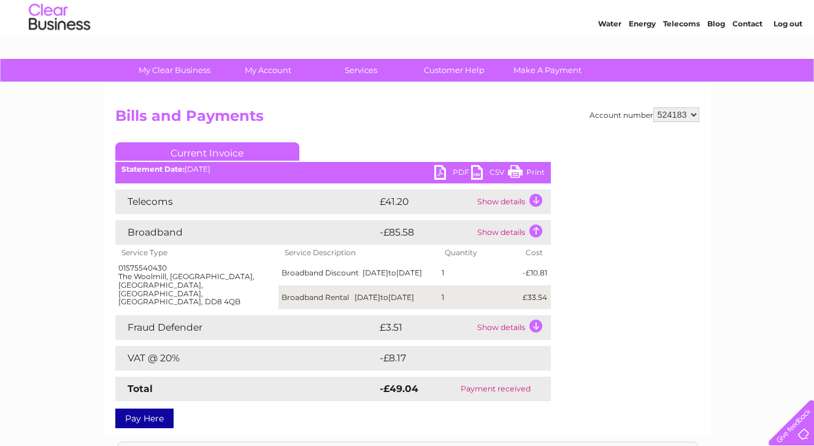
scroll to position [37, 0]
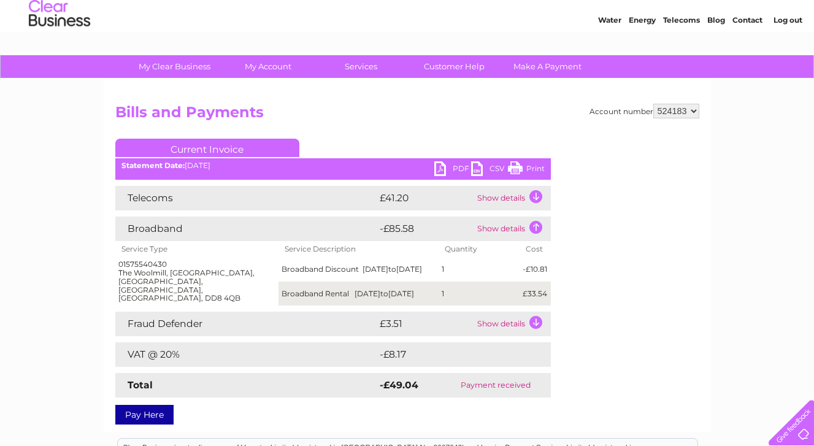
click at [60, 258] on div "My Clear Business Login Details My Details My Preferences Link Account My Accou…" at bounding box center [407, 348] width 814 height 587
click at [496, 226] on td "Show details" at bounding box center [512, 229] width 77 height 25
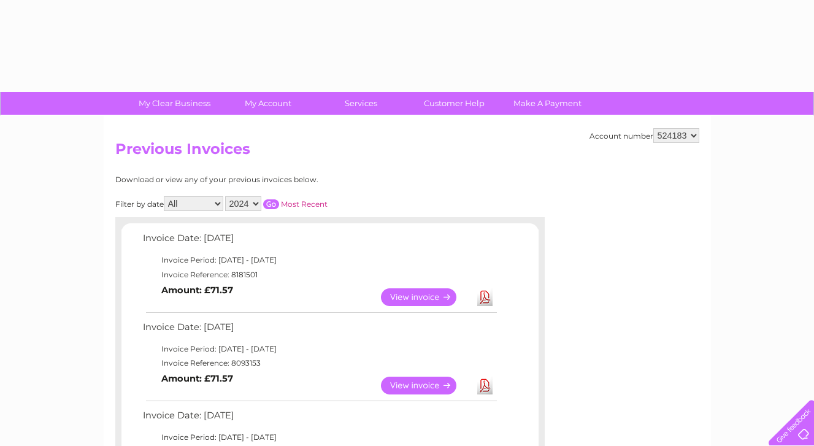
select select "2024"
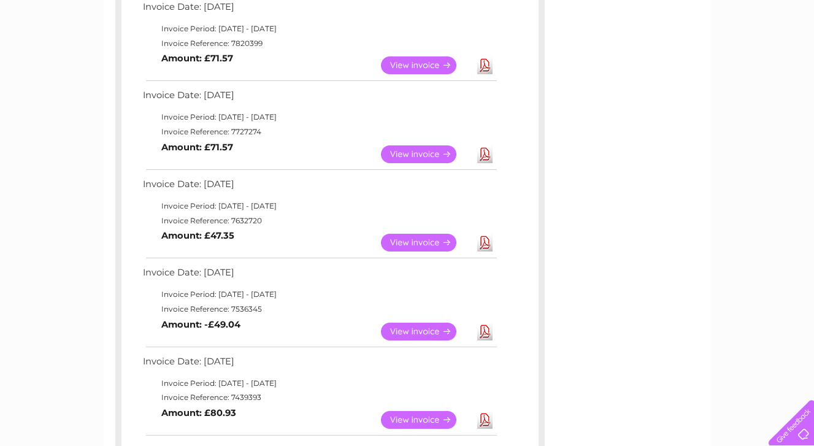
scroll to position [585, 0]
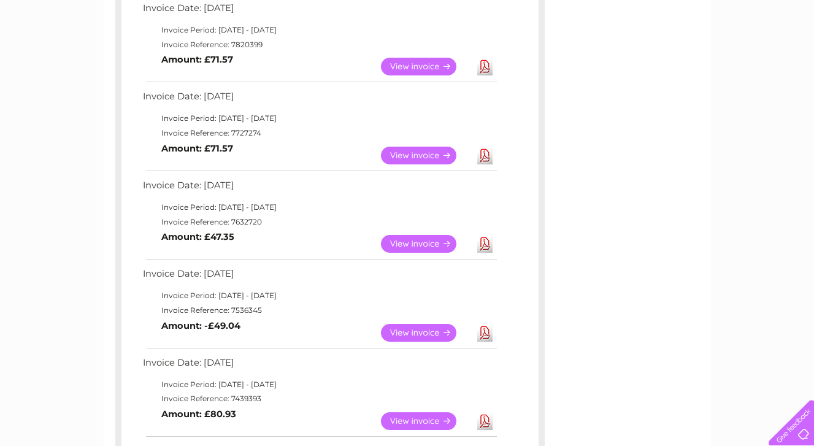
click at [417, 243] on link "View" at bounding box center [426, 244] width 90 height 18
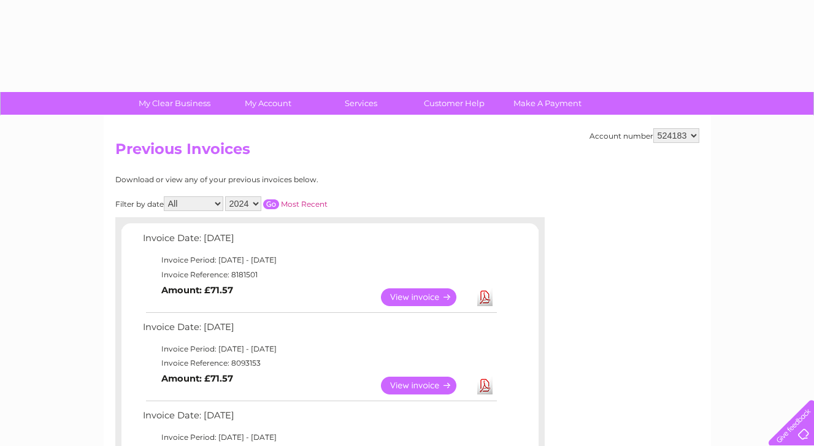
select select "2024"
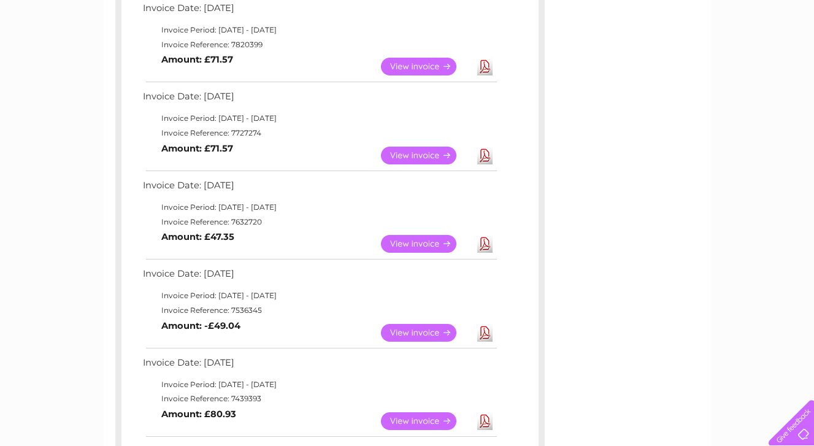
click at [422, 156] on link "View" at bounding box center [426, 156] width 90 height 18
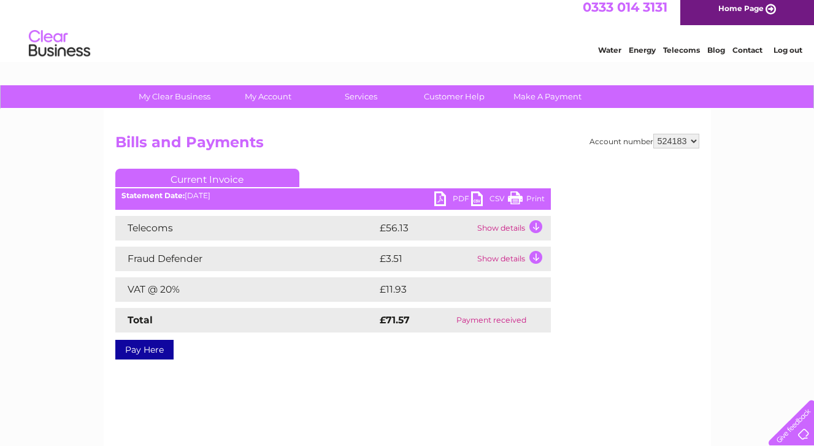
scroll to position [6, 0]
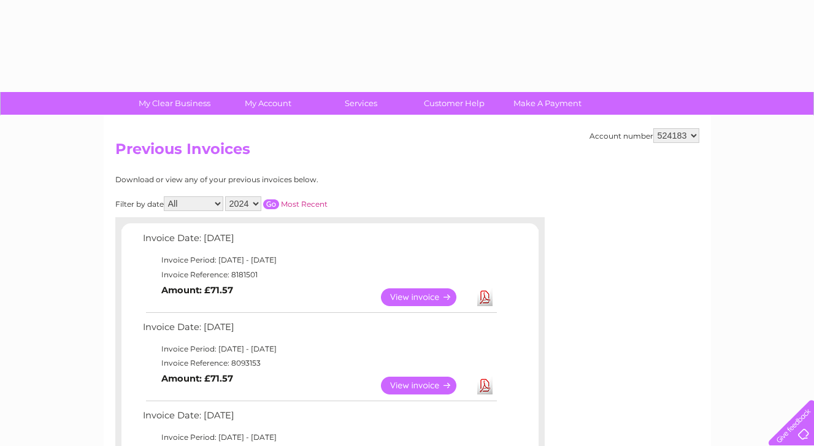
select select "2024"
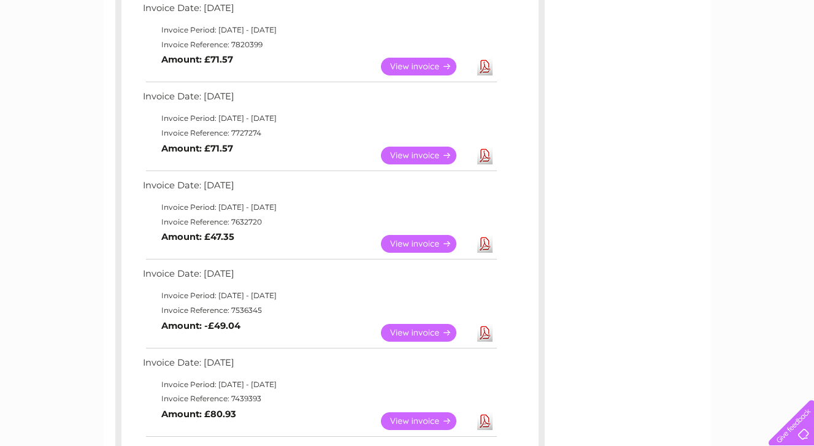
click at [413, 64] on link "View" at bounding box center [426, 67] width 90 height 18
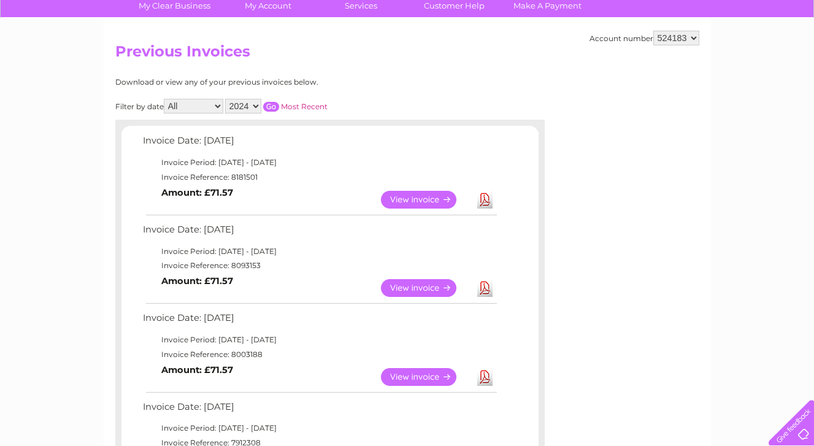
scroll to position [99, 0]
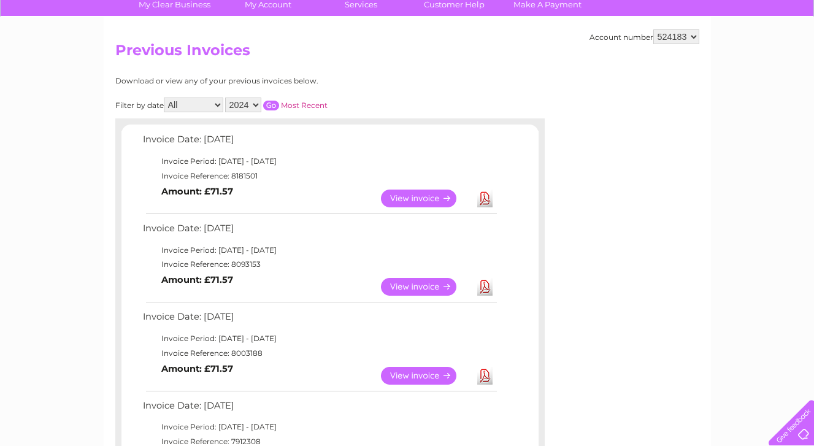
click at [258, 103] on select "2025 2024 2023 2022" at bounding box center [243, 105] width 36 height 15
select select "2023"
click at [226, 98] on select "2025 2024 2023 2022" at bounding box center [243, 105] width 36 height 15
click at [271, 104] on input "button" at bounding box center [271, 106] width 16 height 10
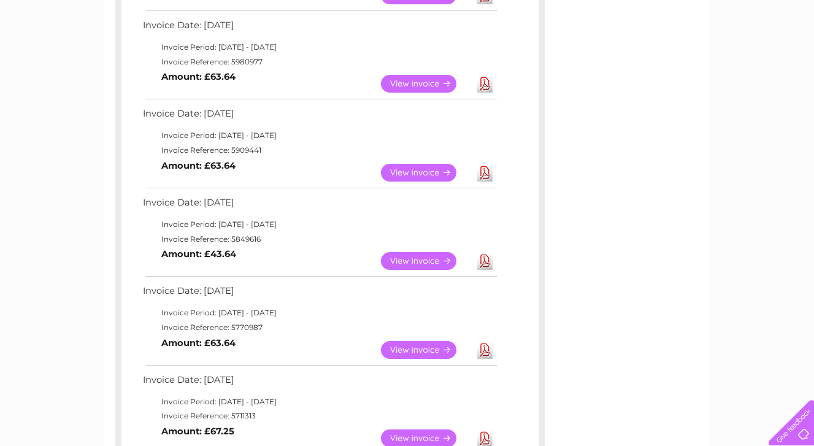
scroll to position [570, 0]
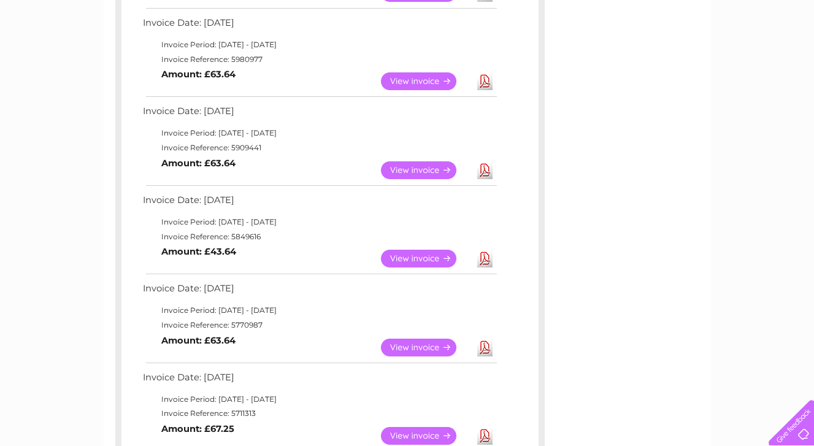
click at [423, 256] on link "View" at bounding box center [426, 259] width 90 height 18
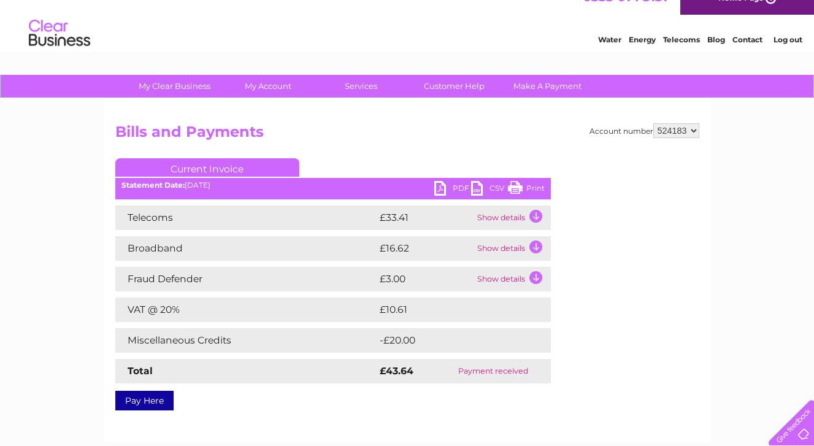
scroll to position [19, 0]
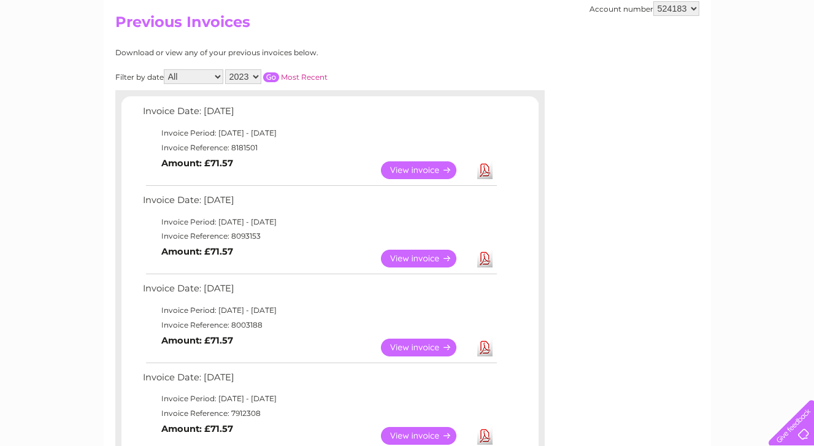
scroll to position [123, 0]
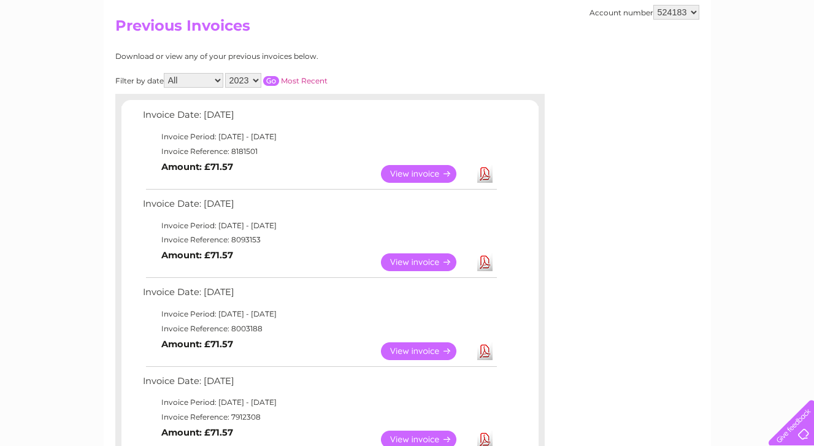
click at [207, 81] on select "All January February March April May June July August September October Novembe…" at bounding box center [194, 80] width 60 height 15
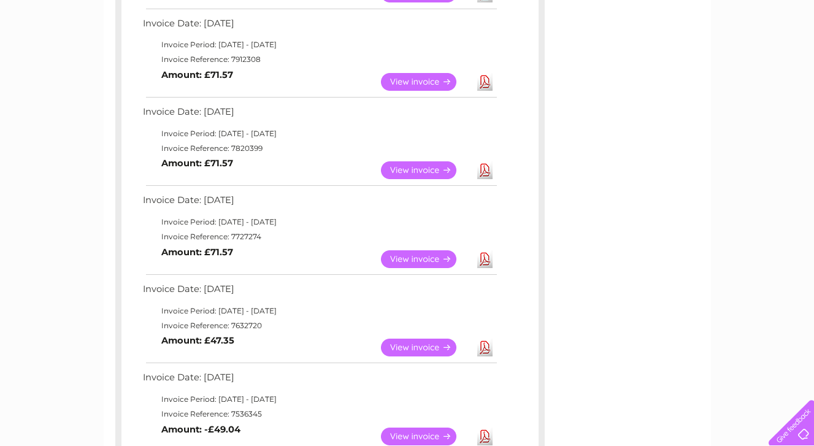
scroll to position [0, 0]
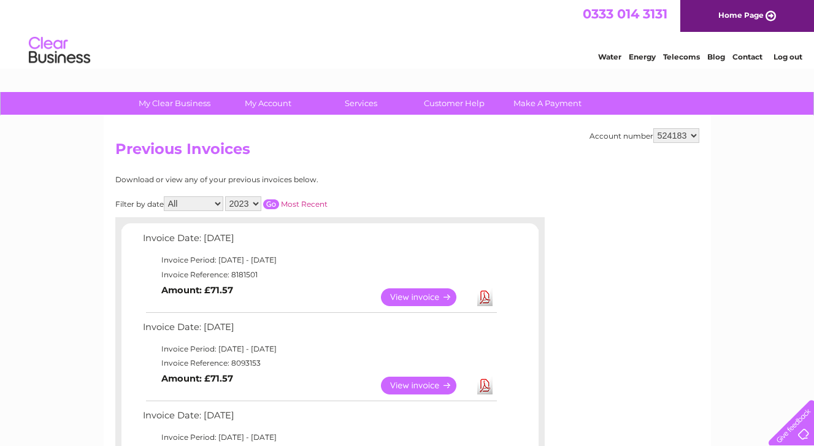
click at [258, 204] on select "2025 2024 2023 2022" at bounding box center [243, 203] width 36 height 15
click at [226, 196] on select "2025 2024 2023 2022" at bounding box center [243, 203] width 36 height 15
click at [271, 205] on input "button" at bounding box center [271, 204] width 16 height 10
click at [258, 205] on select "2025 2024 2023 2022" at bounding box center [243, 203] width 36 height 15
select select "2025"
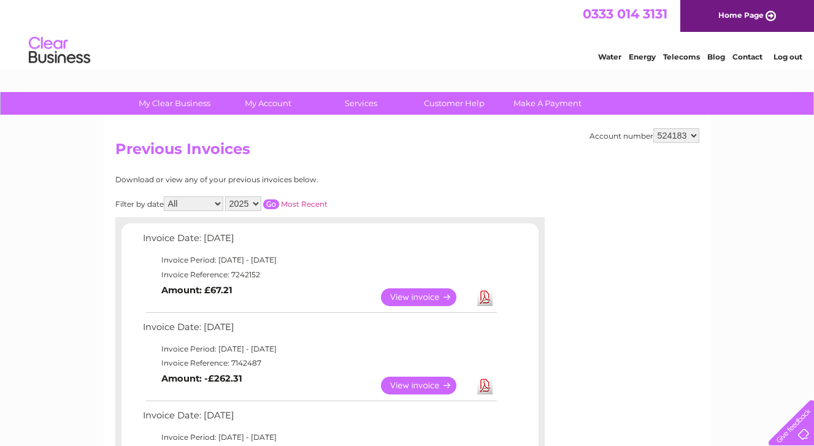
click at [226, 196] on select "2025 2024 2023 2022" at bounding box center [243, 203] width 36 height 15
click at [273, 205] on input "button" at bounding box center [271, 204] width 16 height 10
click at [272, 203] on input "button" at bounding box center [271, 204] width 16 height 10
click at [750, 13] on link "Home Page" at bounding box center [747, 16] width 134 height 32
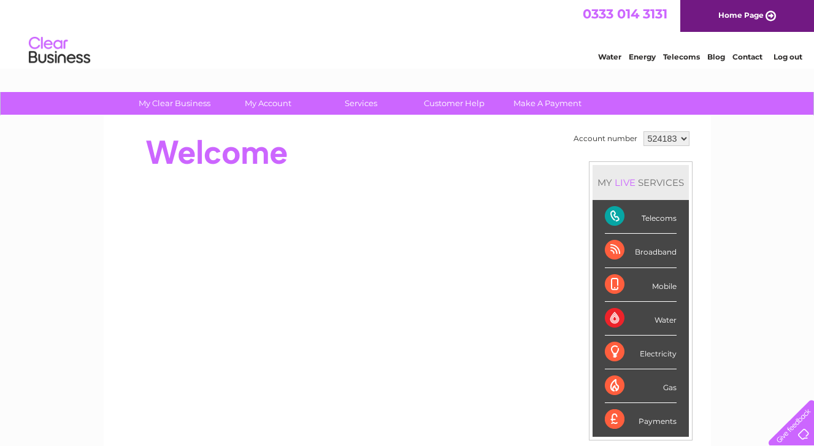
click at [793, 56] on link "Log out" at bounding box center [788, 56] width 29 height 9
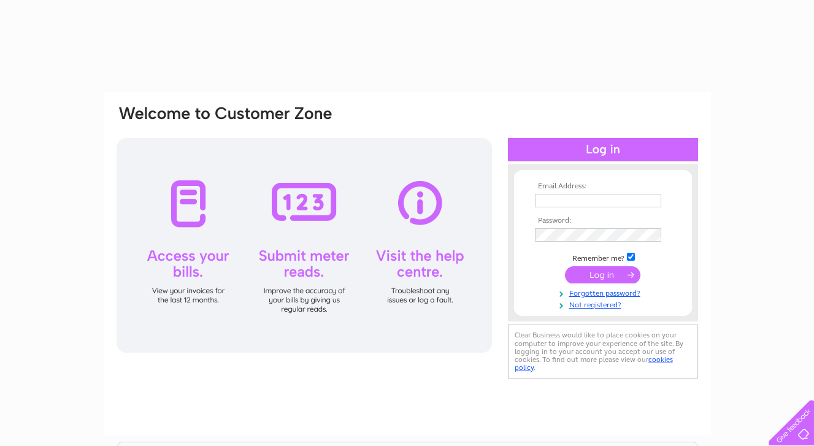
type input "[PERSON_NAME][EMAIL_ADDRESS][DOMAIN_NAME]"
